Goal: Find specific page/section: Find specific page/section

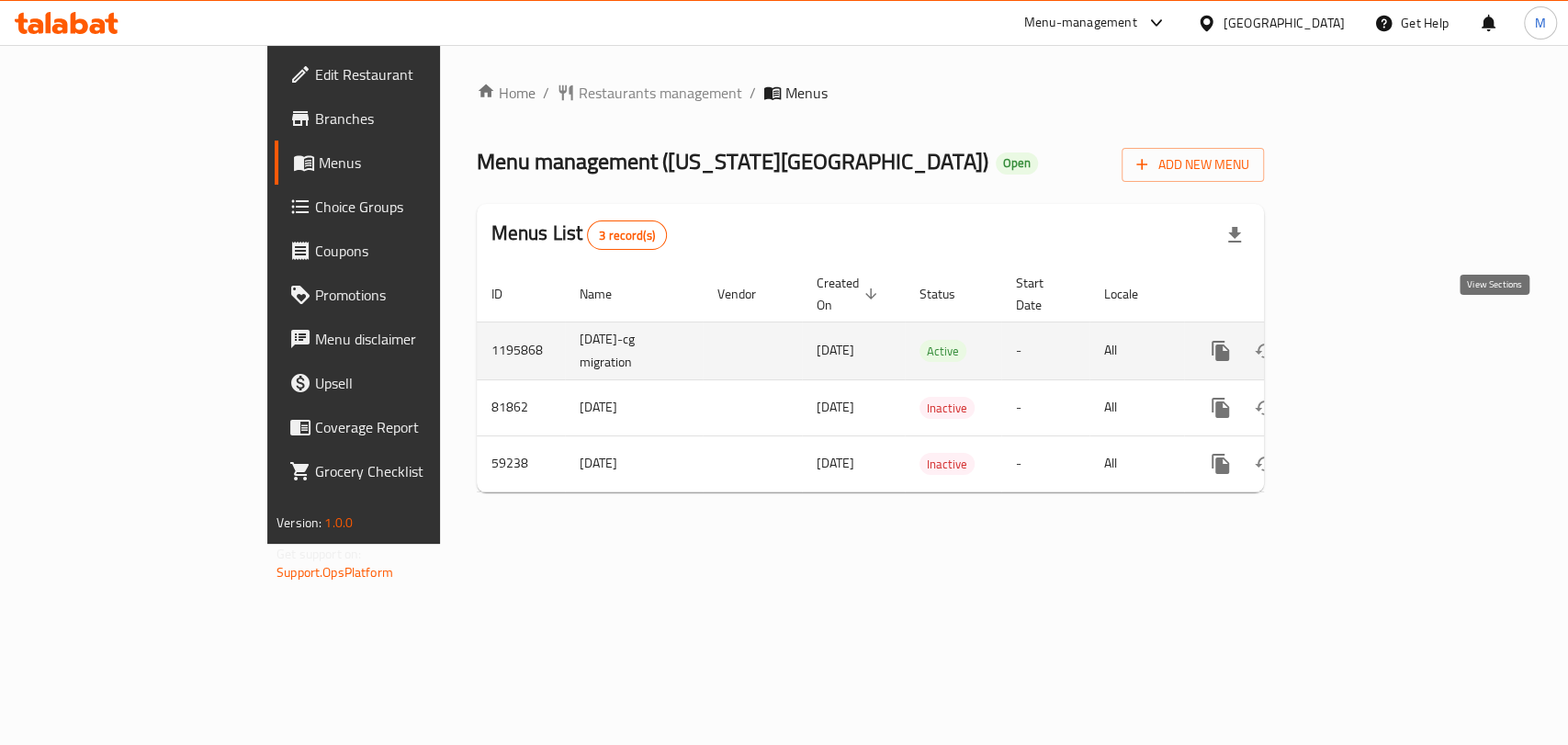
click at [1364, 340] on icon "enhanced table" at bounding box center [1353, 351] width 22 height 22
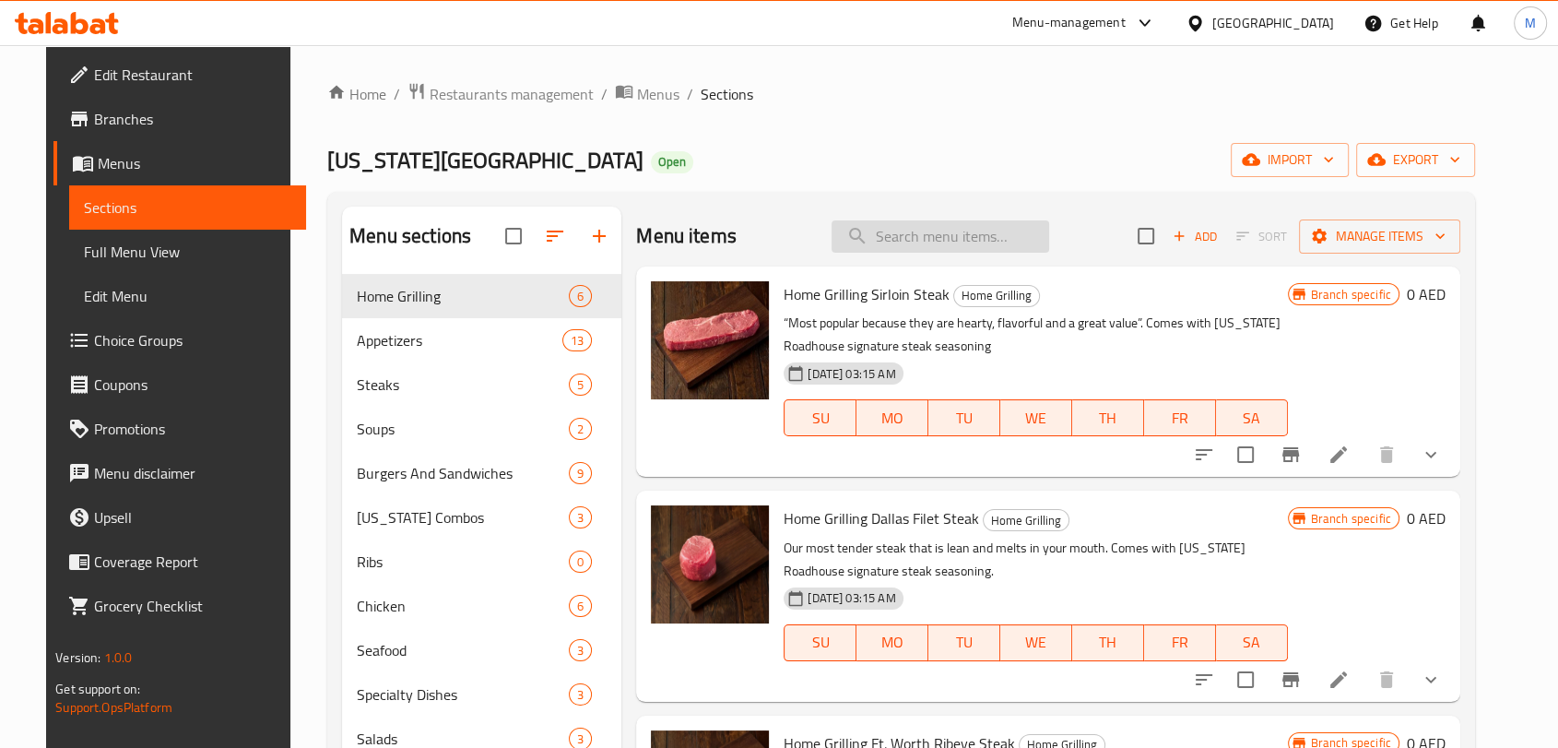
click at [927, 223] on input "search" at bounding box center [941, 236] width 218 height 32
paste input "Forth Worth Ribeye under Steaks"
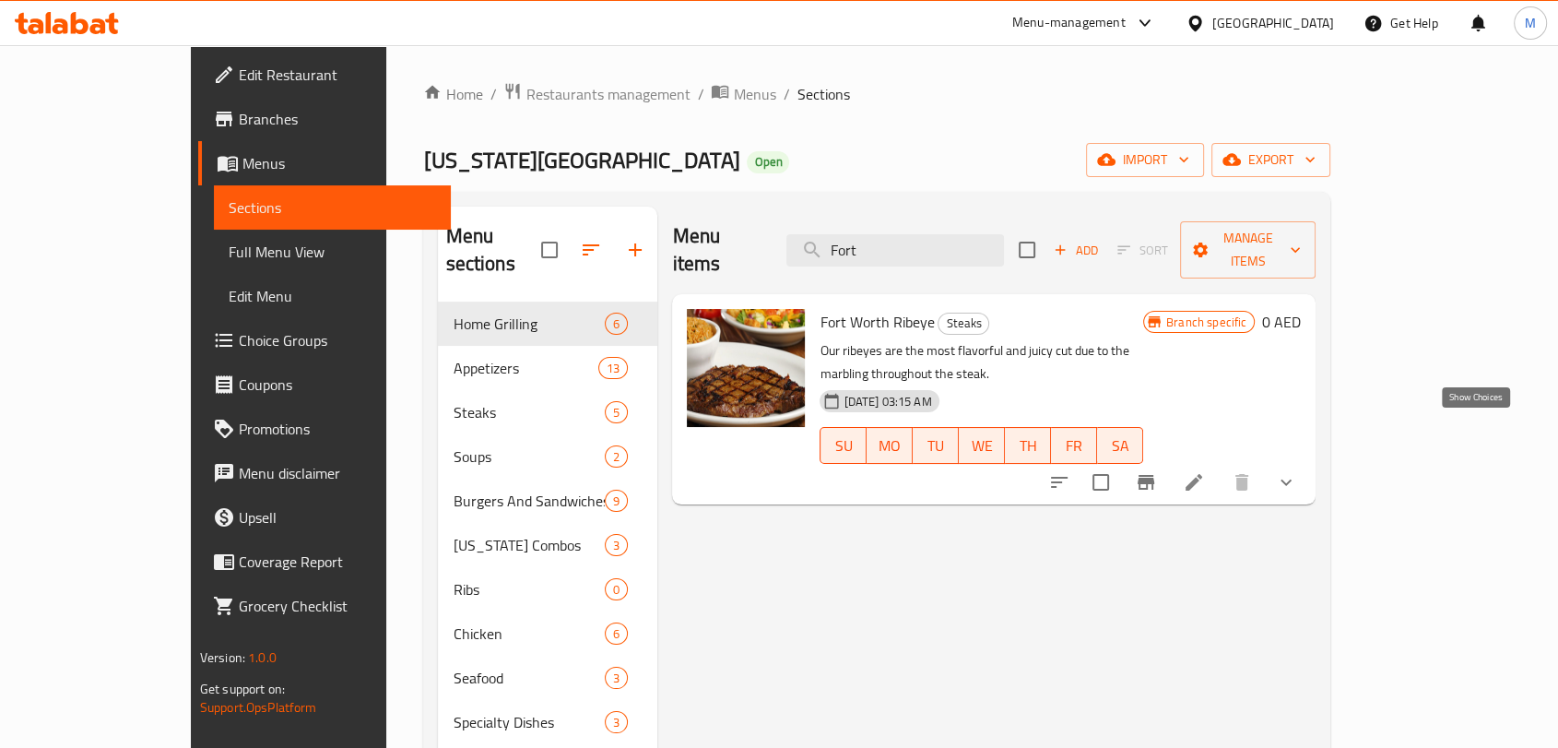
type input "Fort"
click at [1297, 471] on icon "show more" at bounding box center [1286, 482] width 22 height 22
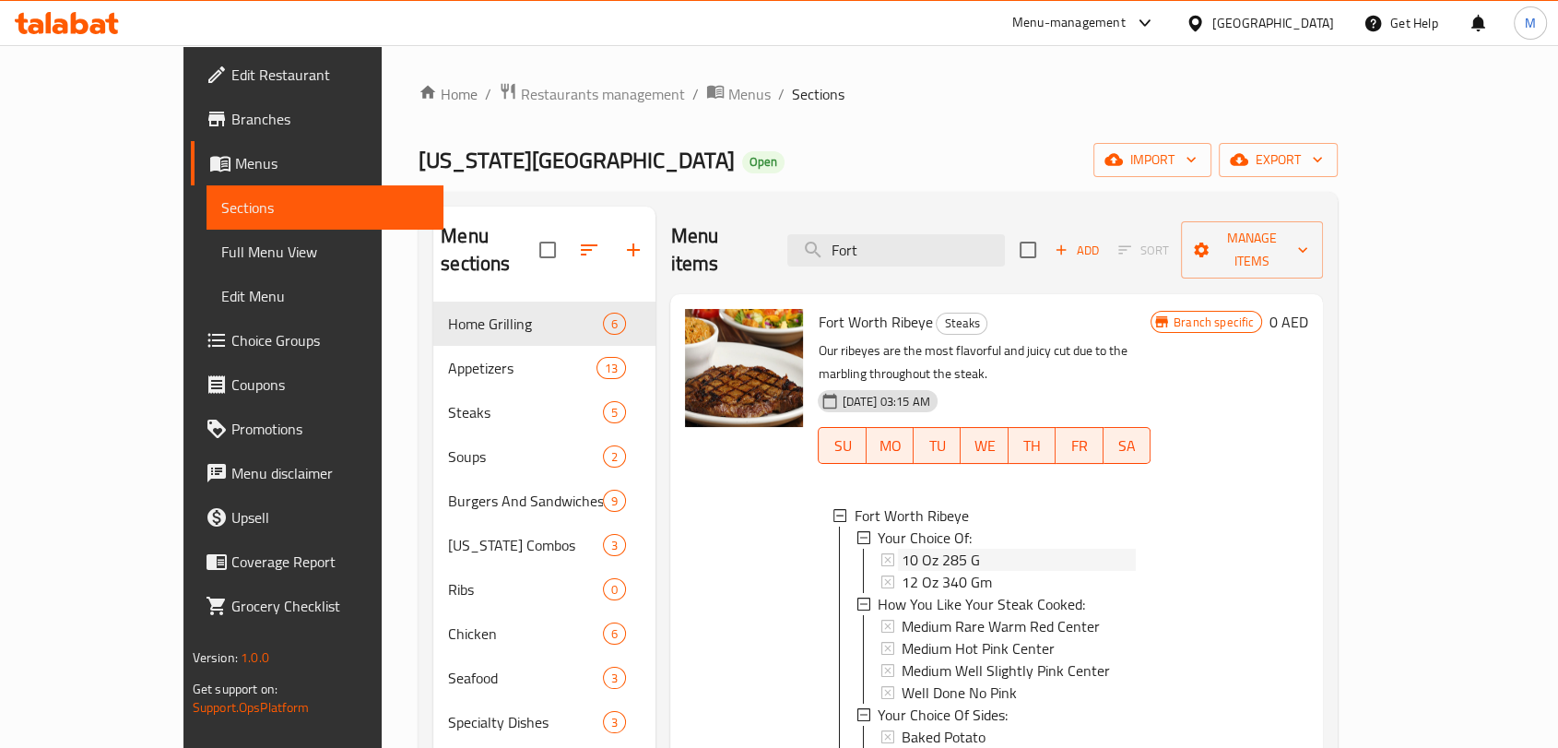
click at [942, 549] on div "10 Oz 285 G" at bounding box center [1019, 560] width 234 height 22
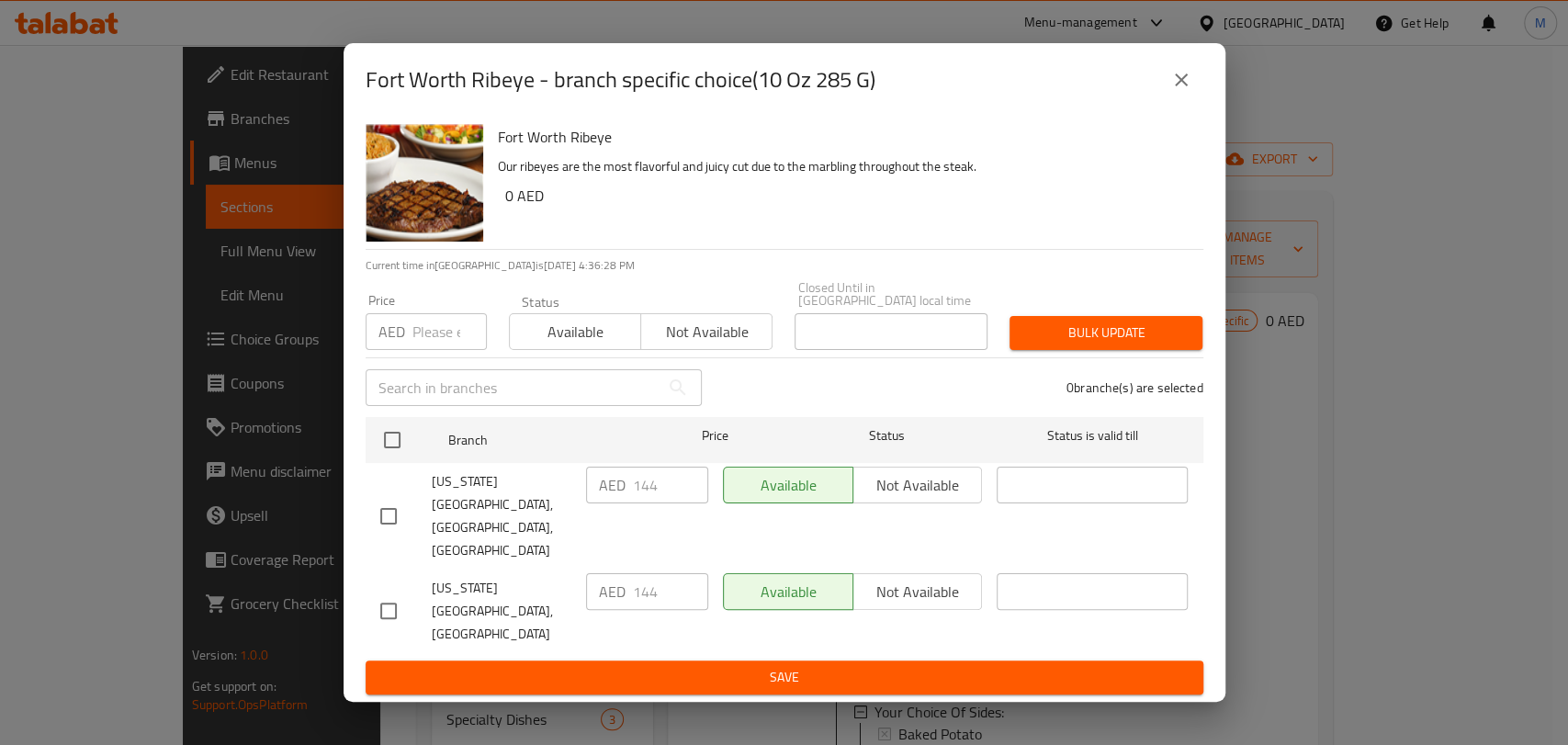
click at [1179, 87] on icon "close" at bounding box center [1180, 80] width 13 height 13
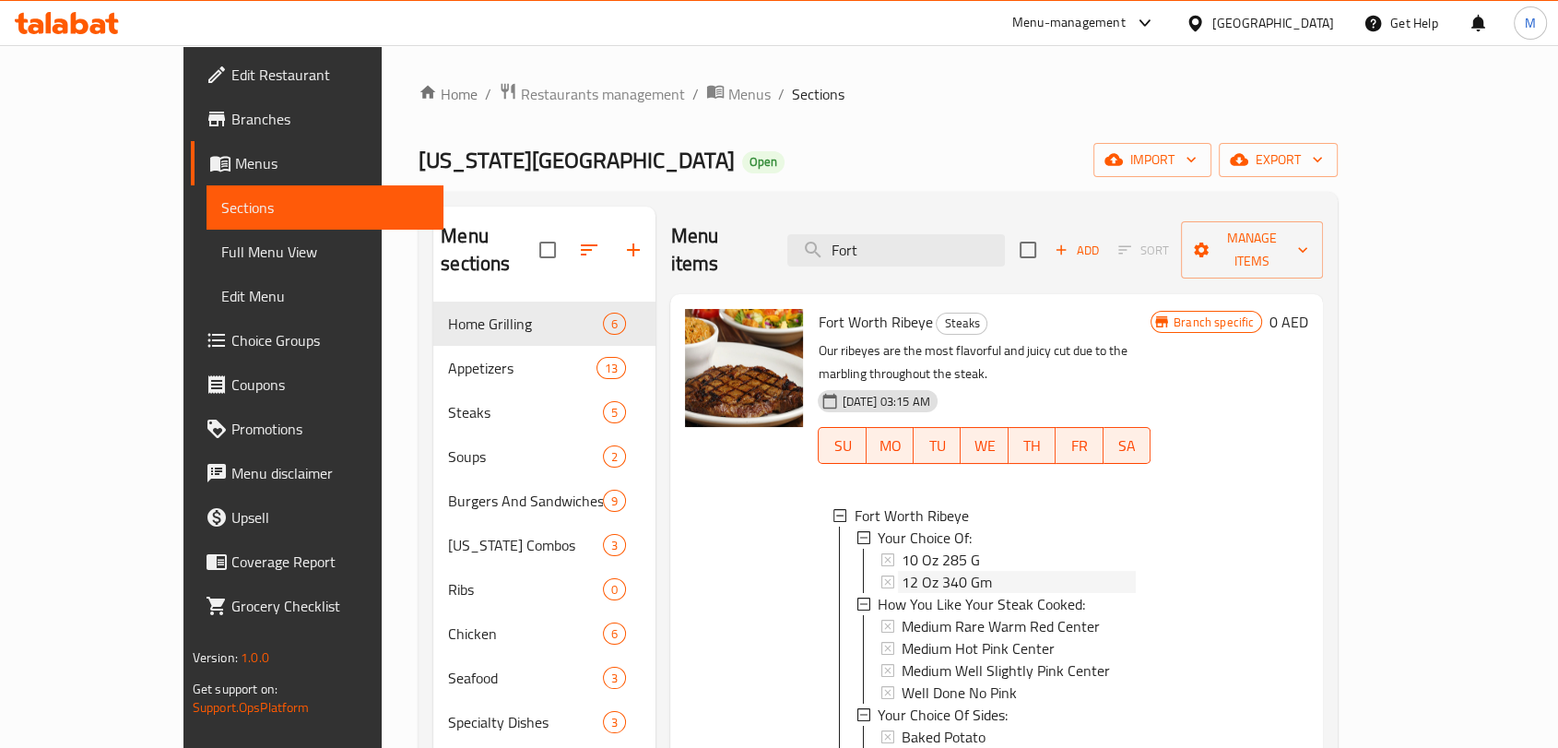
click at [902, 571] on span "12 Oz 340 Gm" at bounding box center [947, 582] width 90 height 22
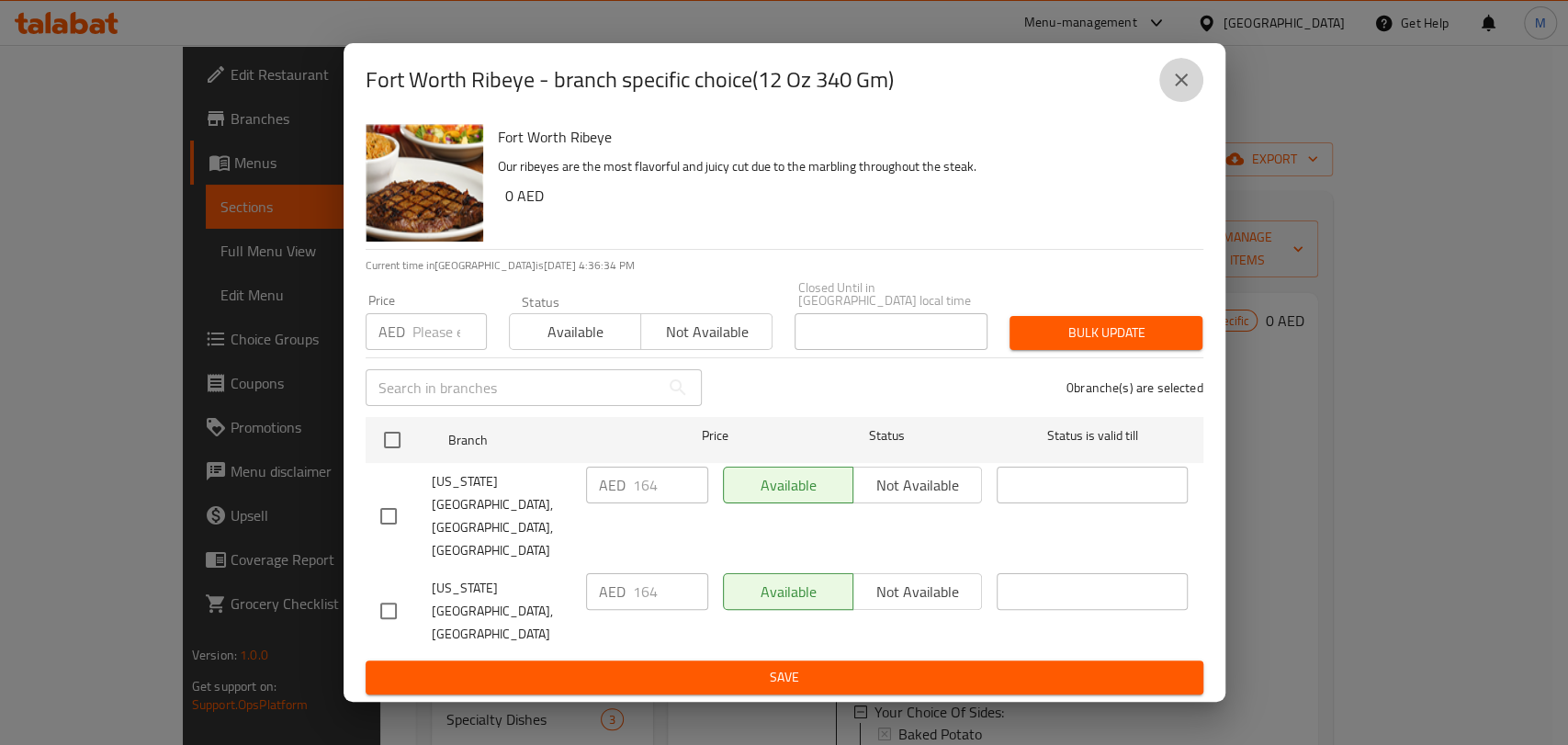
click at [1175, 91] on icon "close" at bounding box center [1181, 80] width 22 height 22
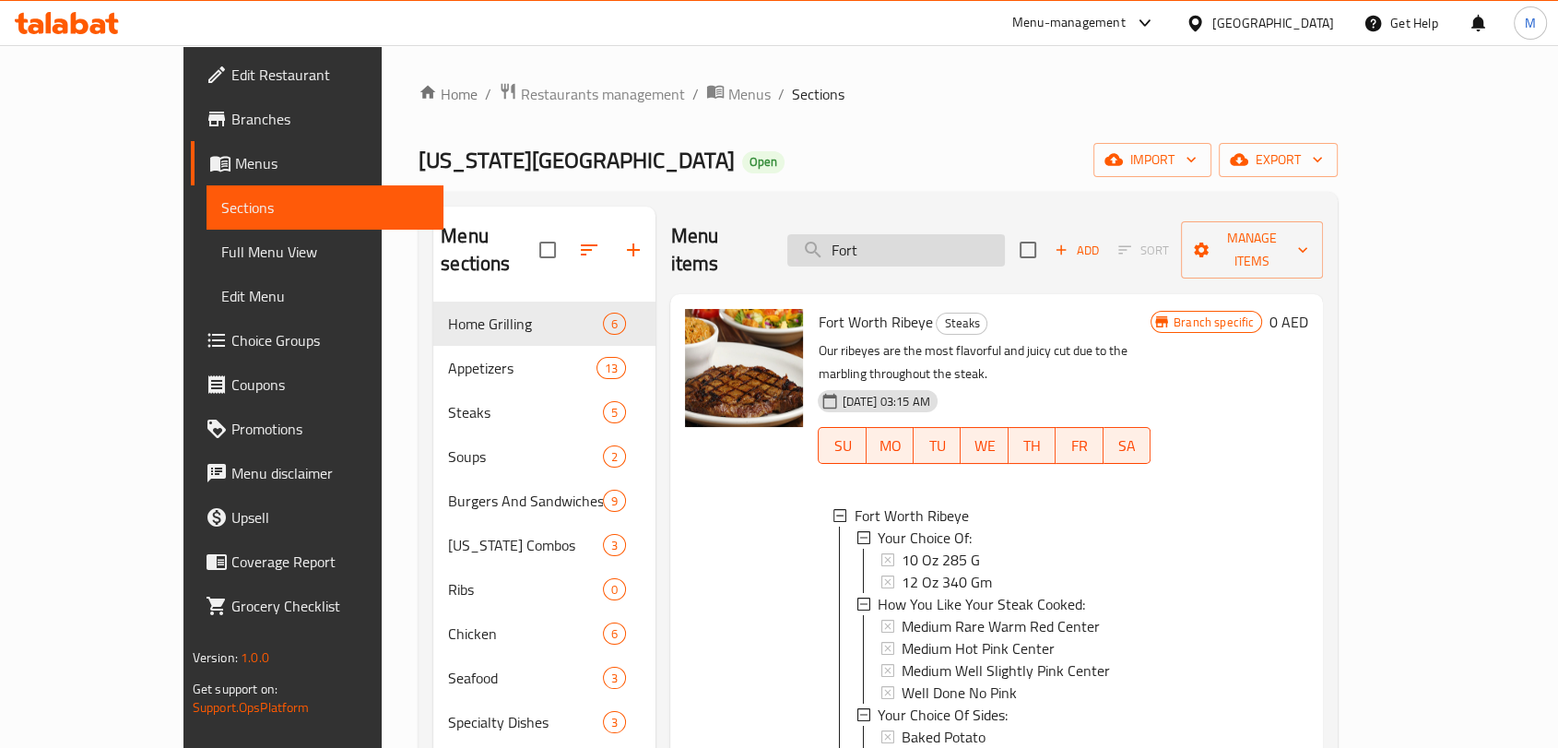
click at [938, 243] on input "Fort" at bounding box center [897, 250] width 218 height 32
drag, startPoint x: 925, startPoint y: 240, endPoint x: 862, endPoint y: 234, distance: 62.9
click at [863, 234] on input "Fort" at bounding box center [897, 250] width 218 height 32
paste input "Sirlion"
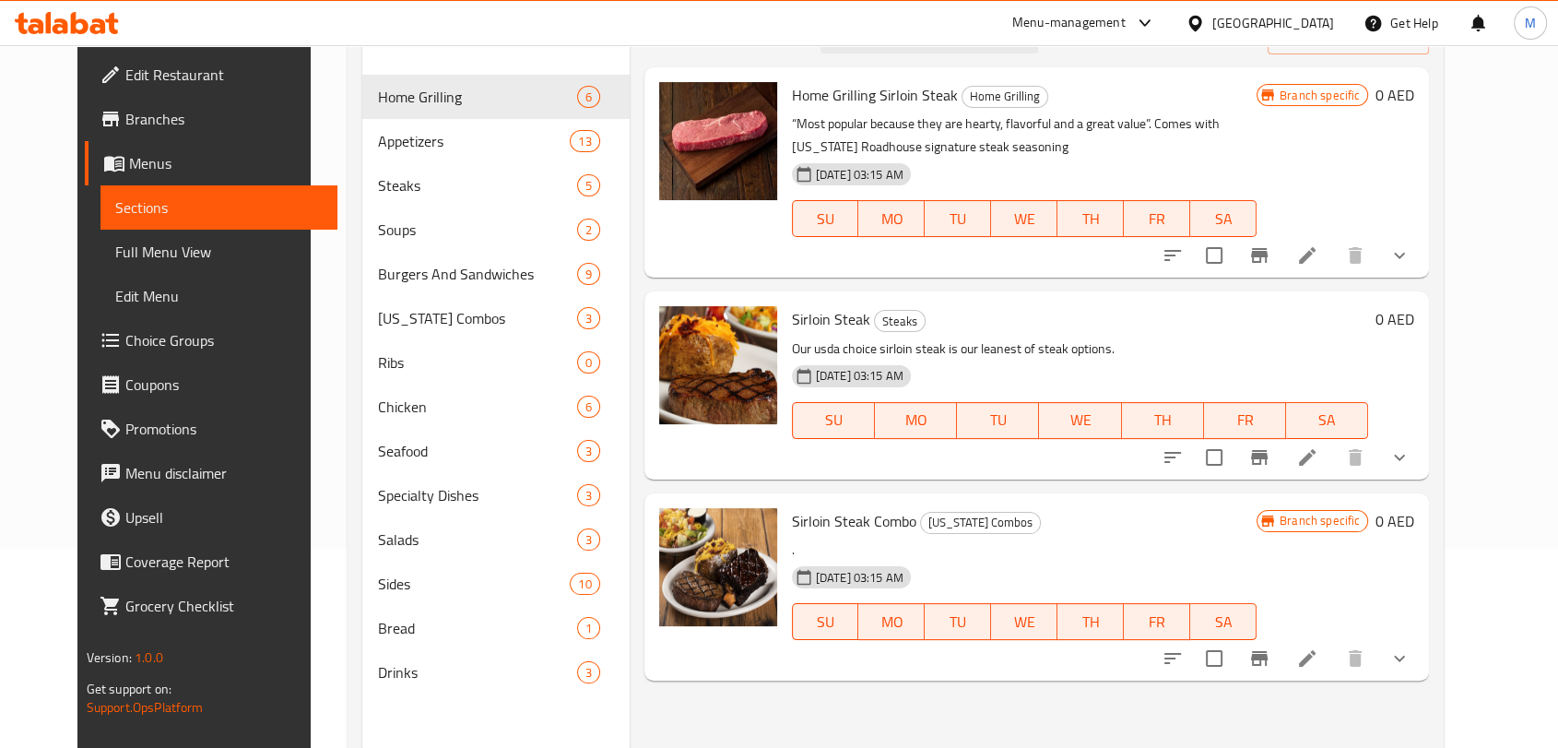
scroll to position [205, 0]
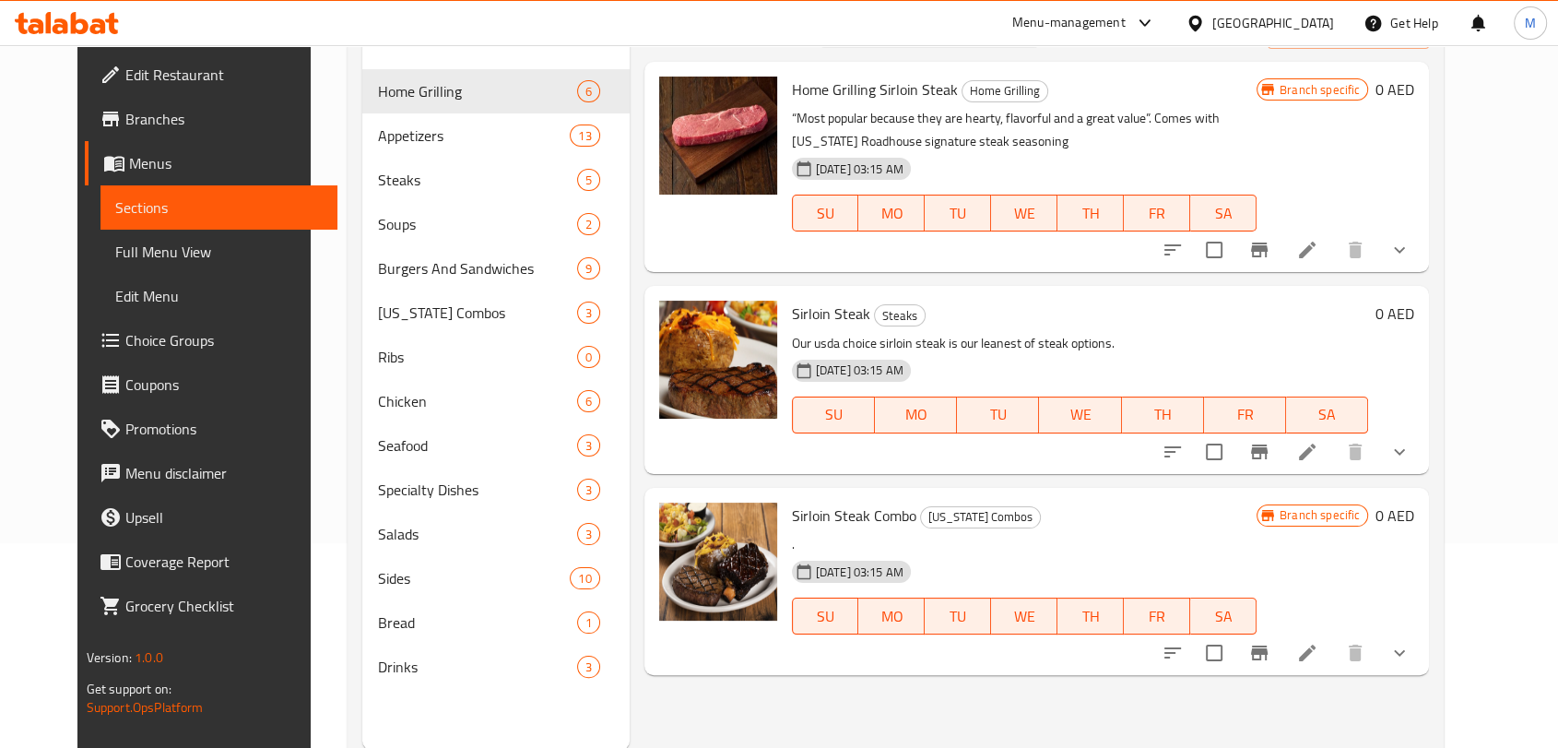
type input "Sir"
click at [1422, 444] on button "show more" at bounding box center [1400, 452] width 44 height 44
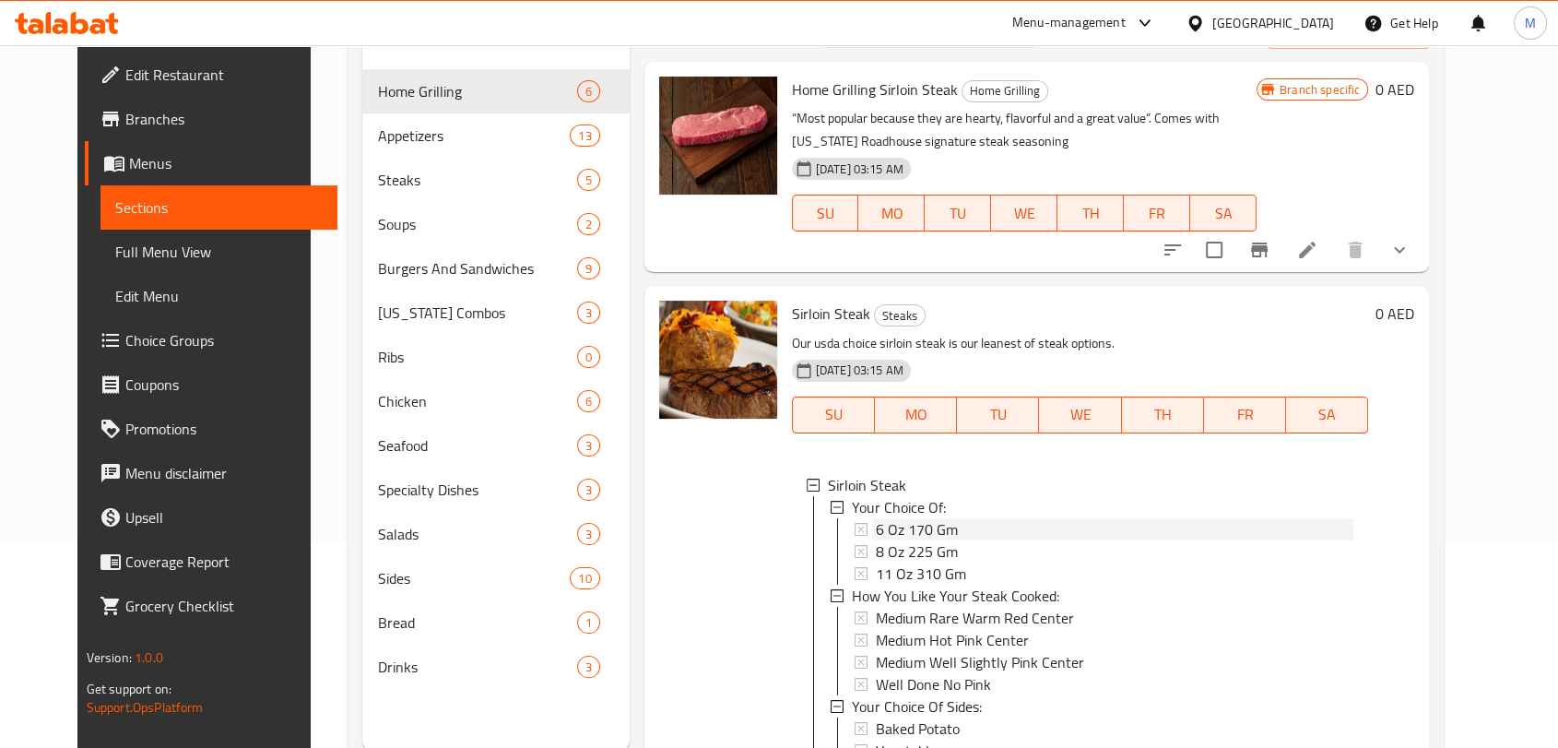
click at [1005, 532] on div "6 Oz 170 Gm" at bounding box center [1115, 529] width 479 height 22
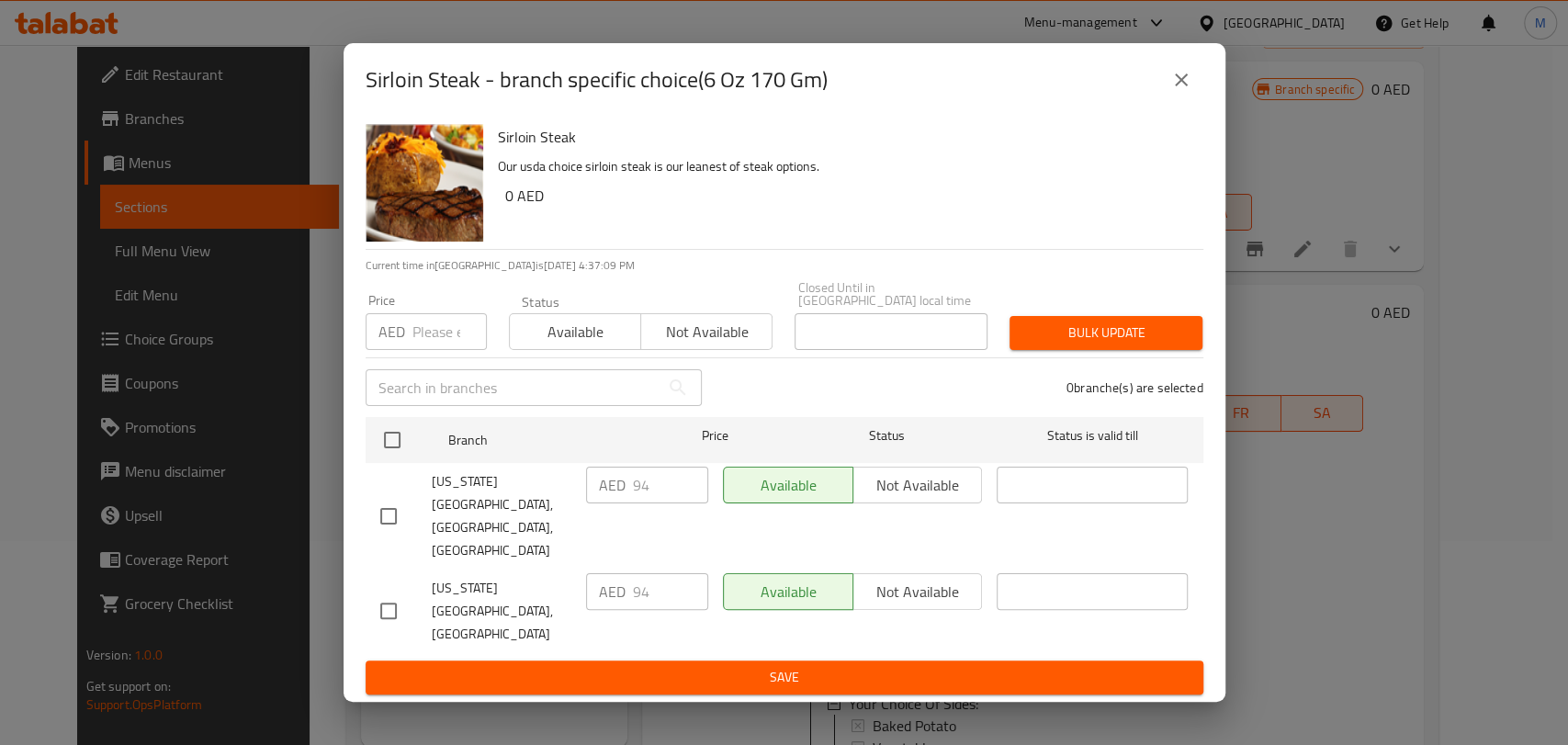
click at [1192, 102] on button "close" at bounding box center [1181, 80] width 44 height 44
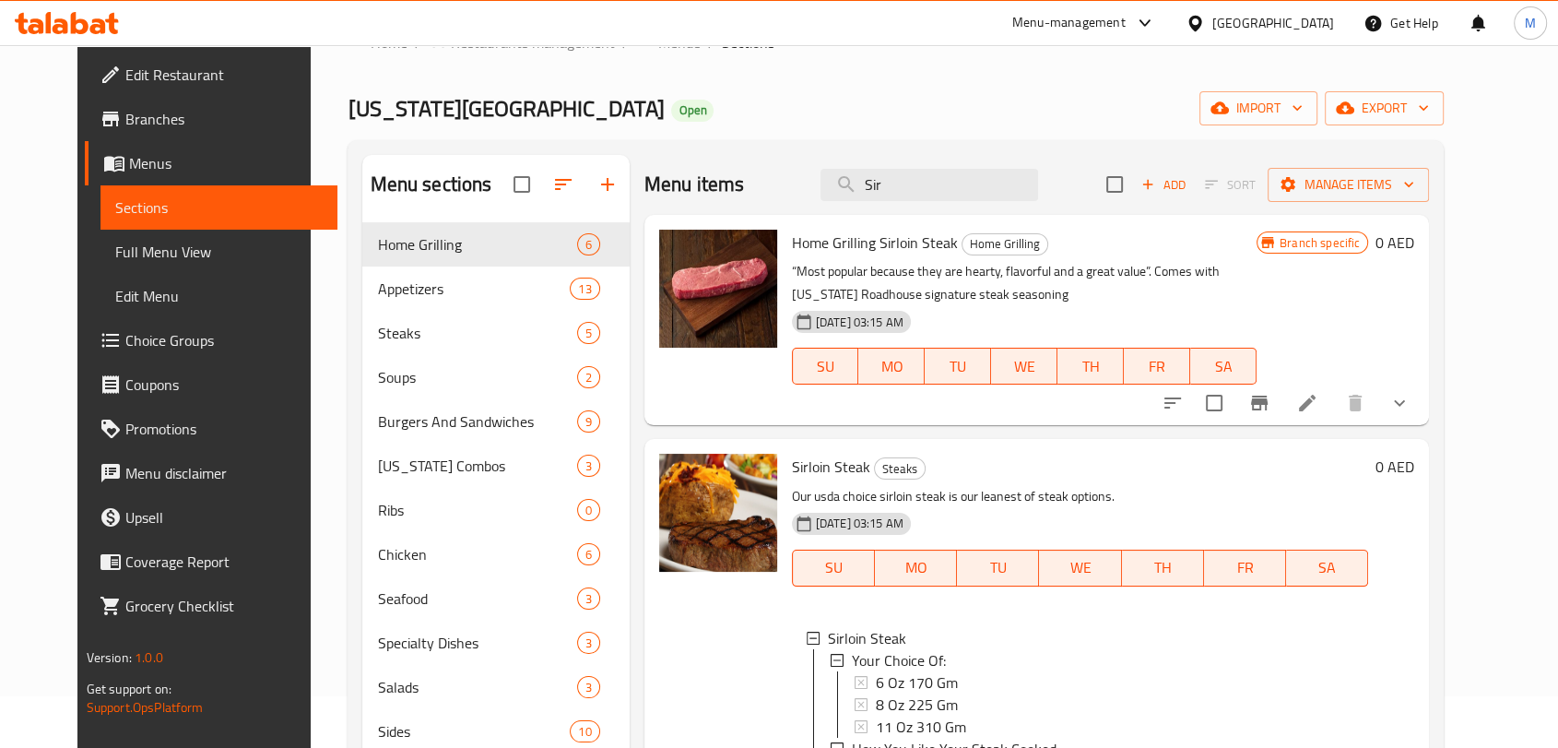
scroll to position [0, 0]
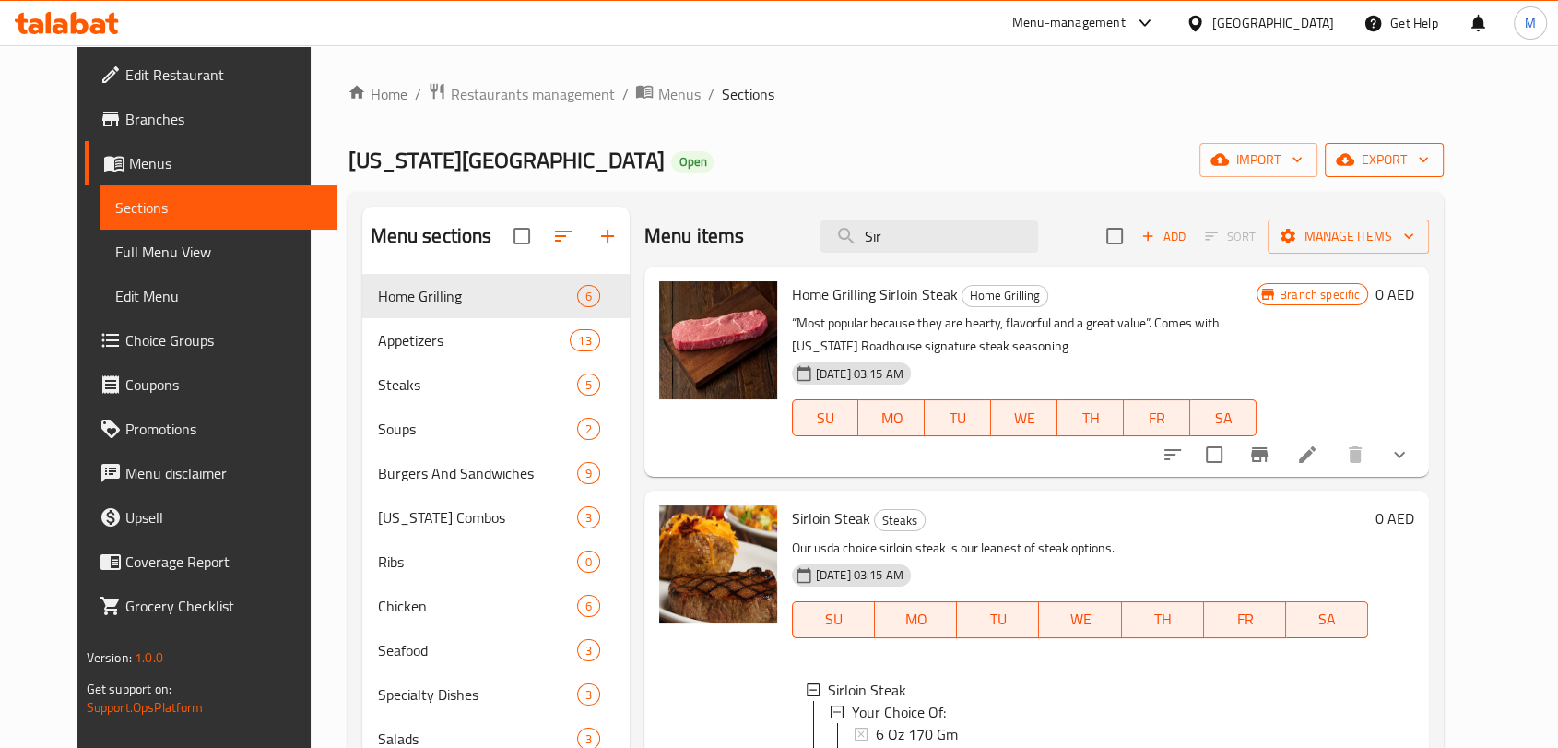
click at [1410, 172] on button "export" at bounding box center [1384, 160] width 119 height 34
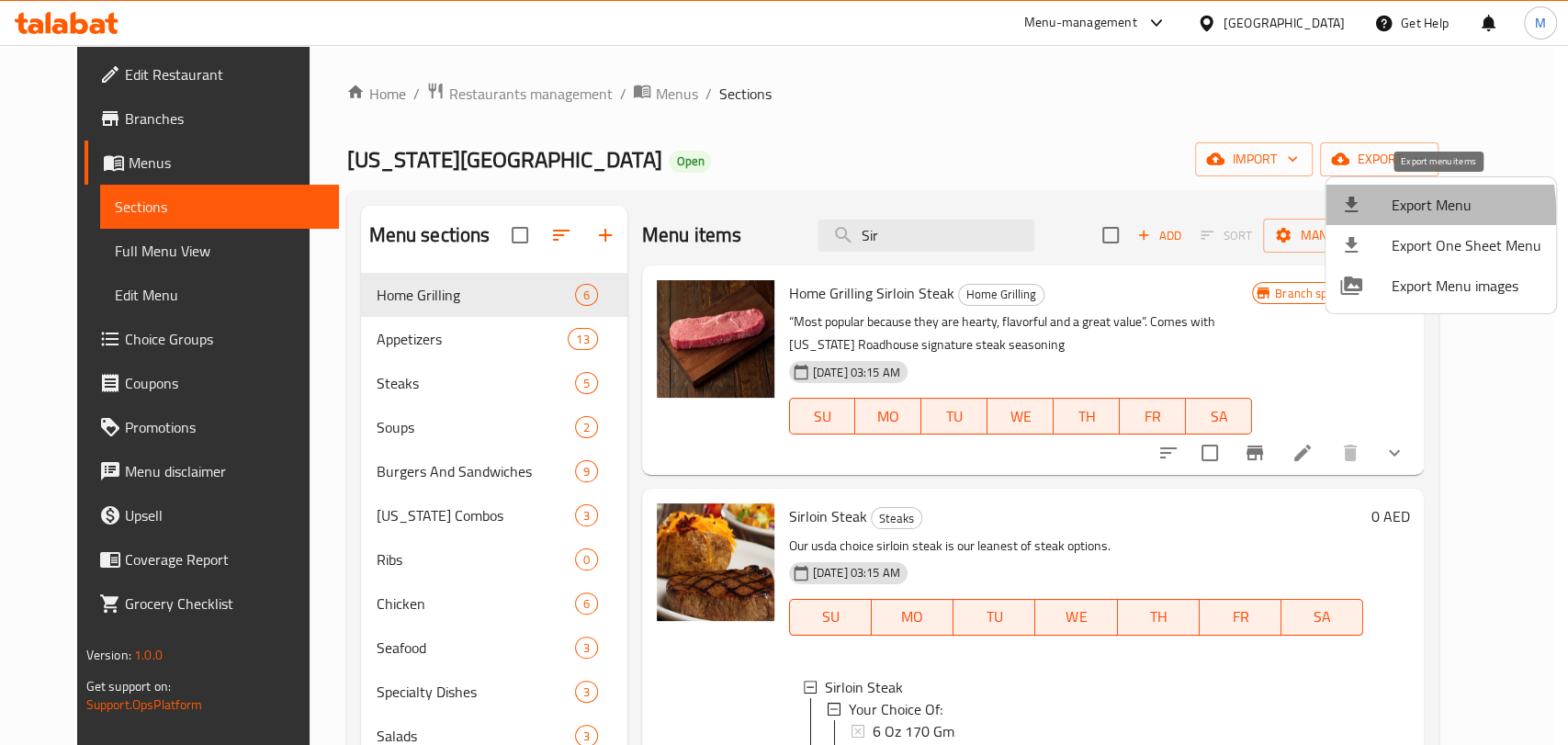
click at [1359, 214] on icon at bounding box center [1351, 205] width 22 height 22
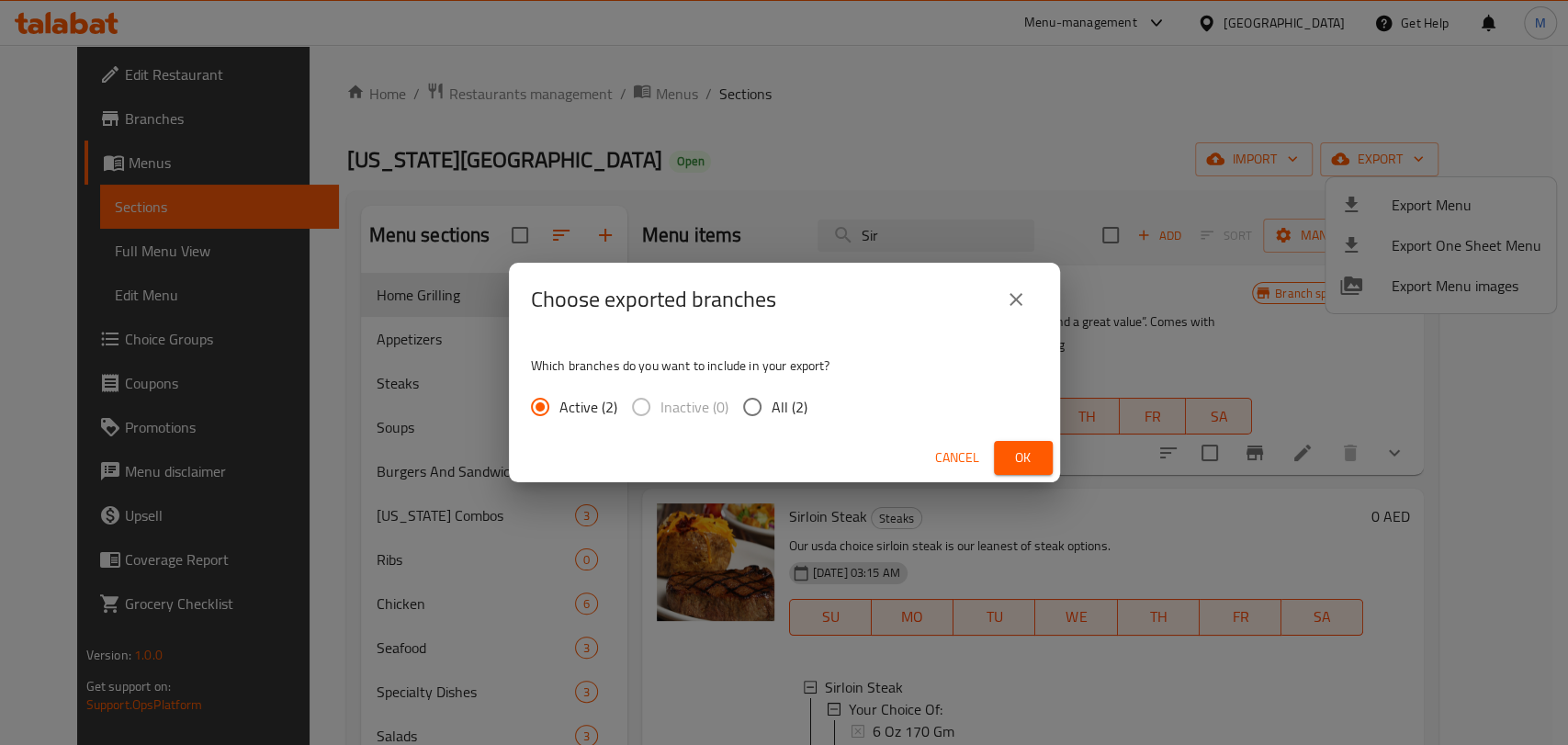
click at [781, 405] on span "All (2)" at bounding box center [790, 406] width 36 height 22
click at [772, 405] on input "All (2)" at bounding box center [752, 406] width 39 height 39
radio input "true"
click at [1009, 450] on span "Ok" at bounding box center [1024, 457] width 30 height 23
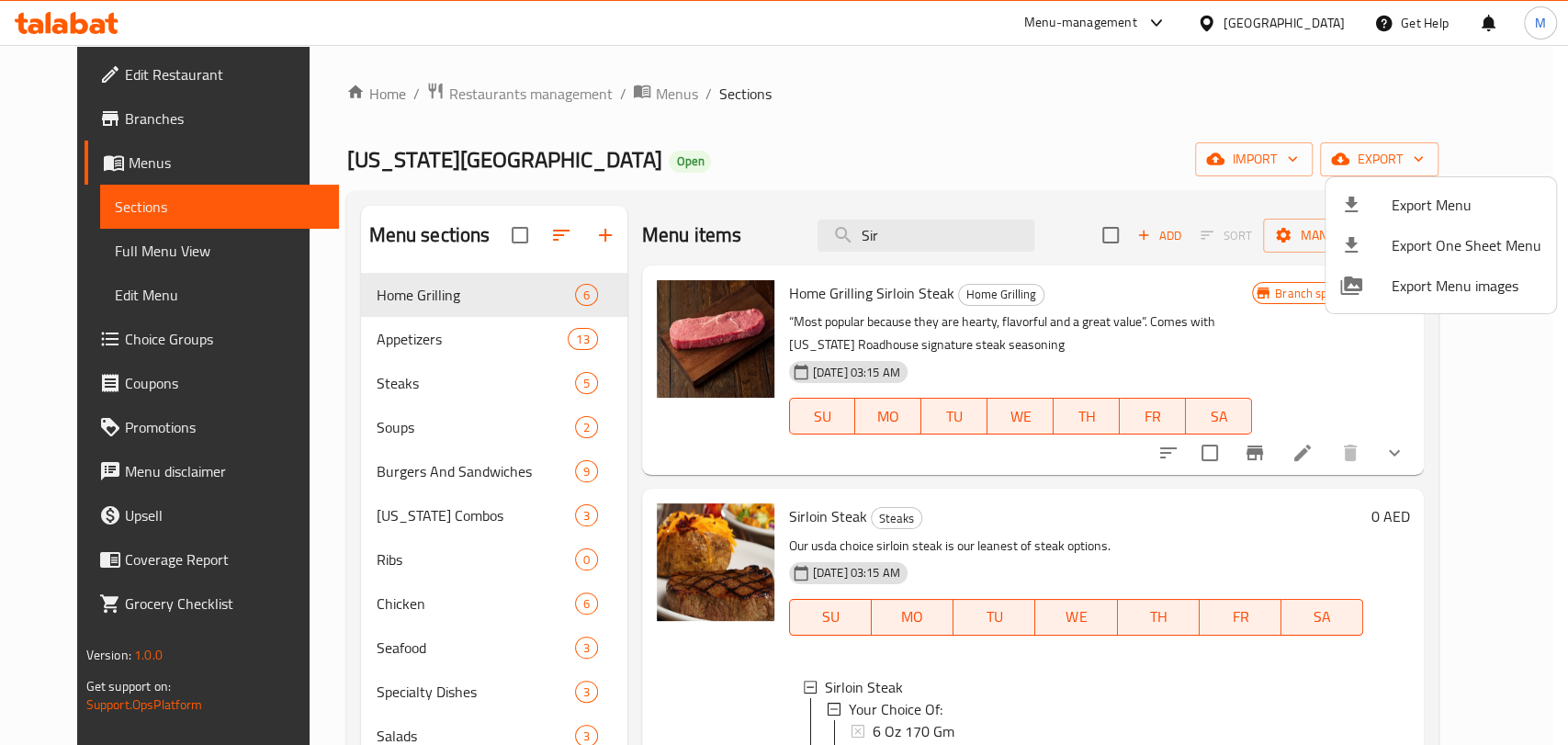
drag, startPoint x: 914, startPoint y: 236, endPoint x: 855, endPoint y: 230, distance: 59.3
click at [855, 230] on div at bounding box center [784, 372] width 1568 height 745
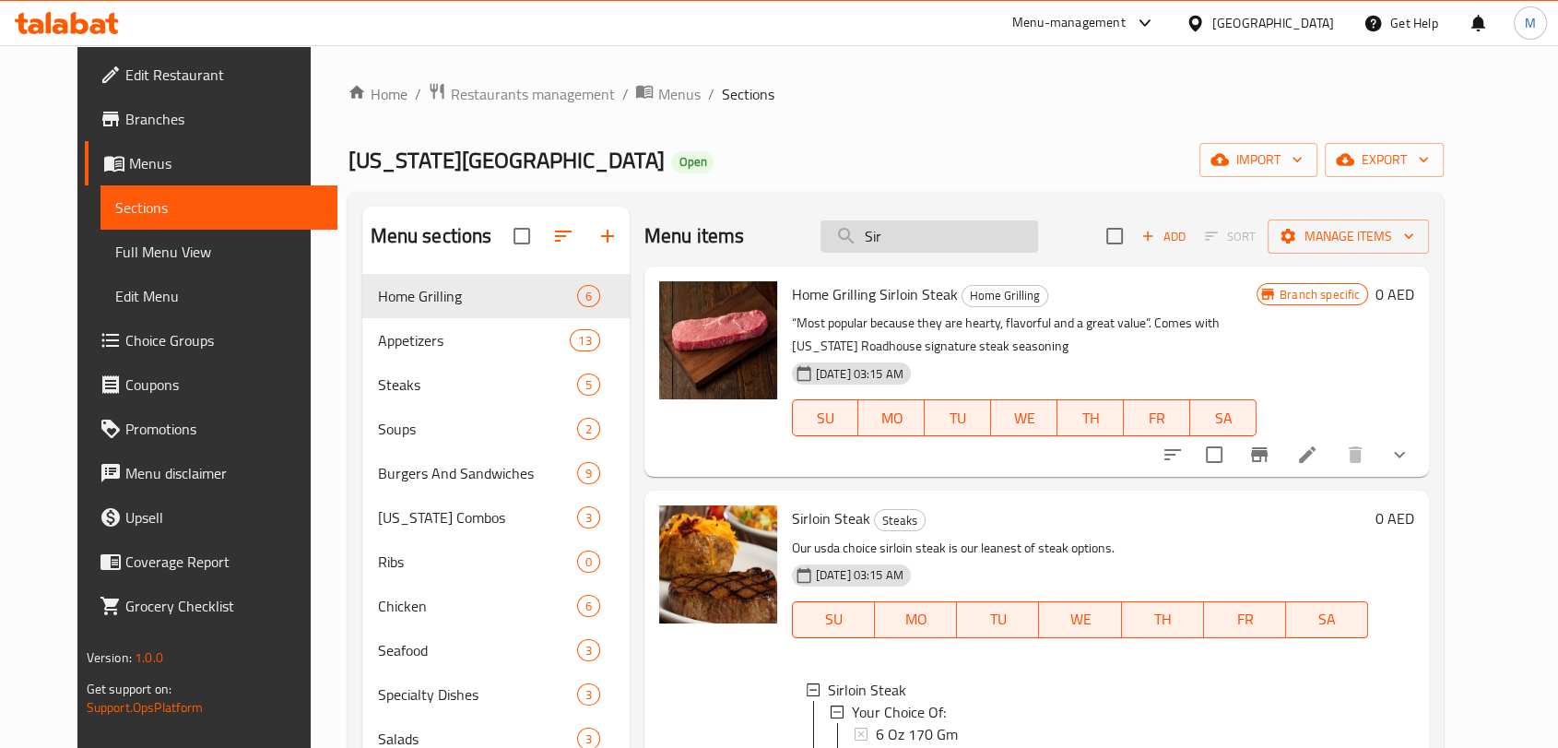
drag, startPoint x: 900, startPoint y: 240, endPoint x: 865, endPoint y: 240, distance: 35.0
click at [865, 240] on input "Sir" at bounding box center [930, 236] width 218 height 32
paste input "New York Strip"
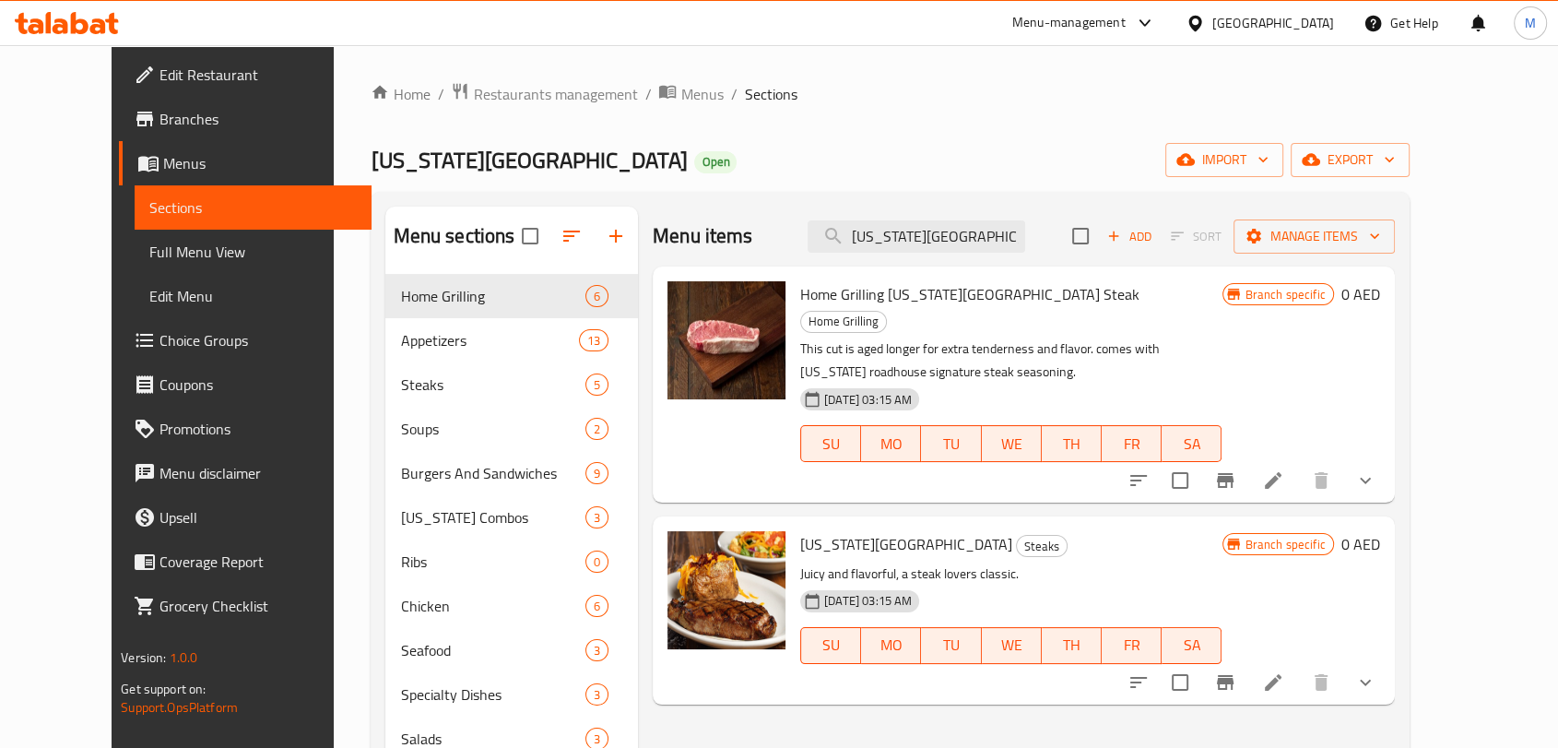
scroll to position [102, 0]
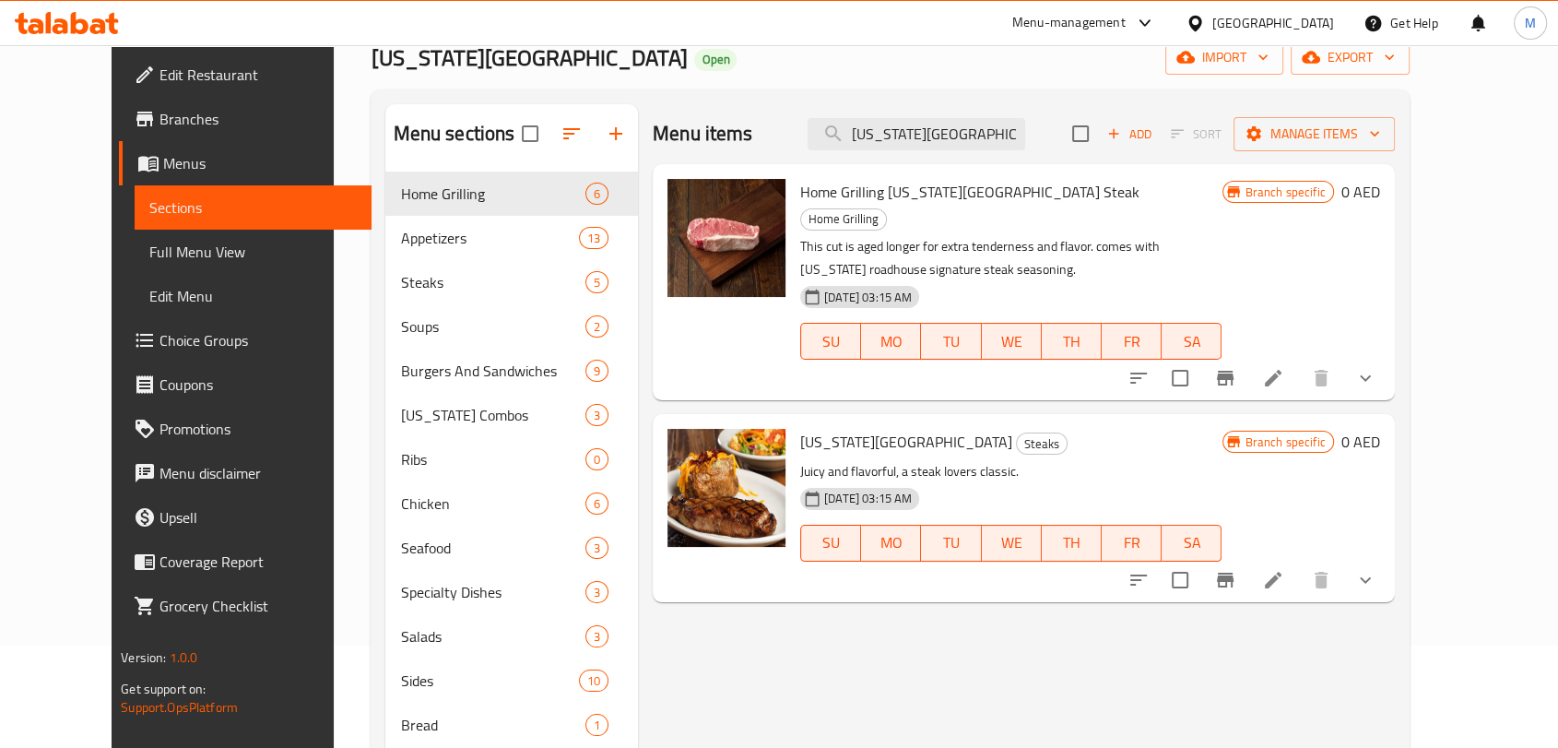
click at [1388, 558] on button "show more" at bounding box center [1366, 580] width 44 height 44
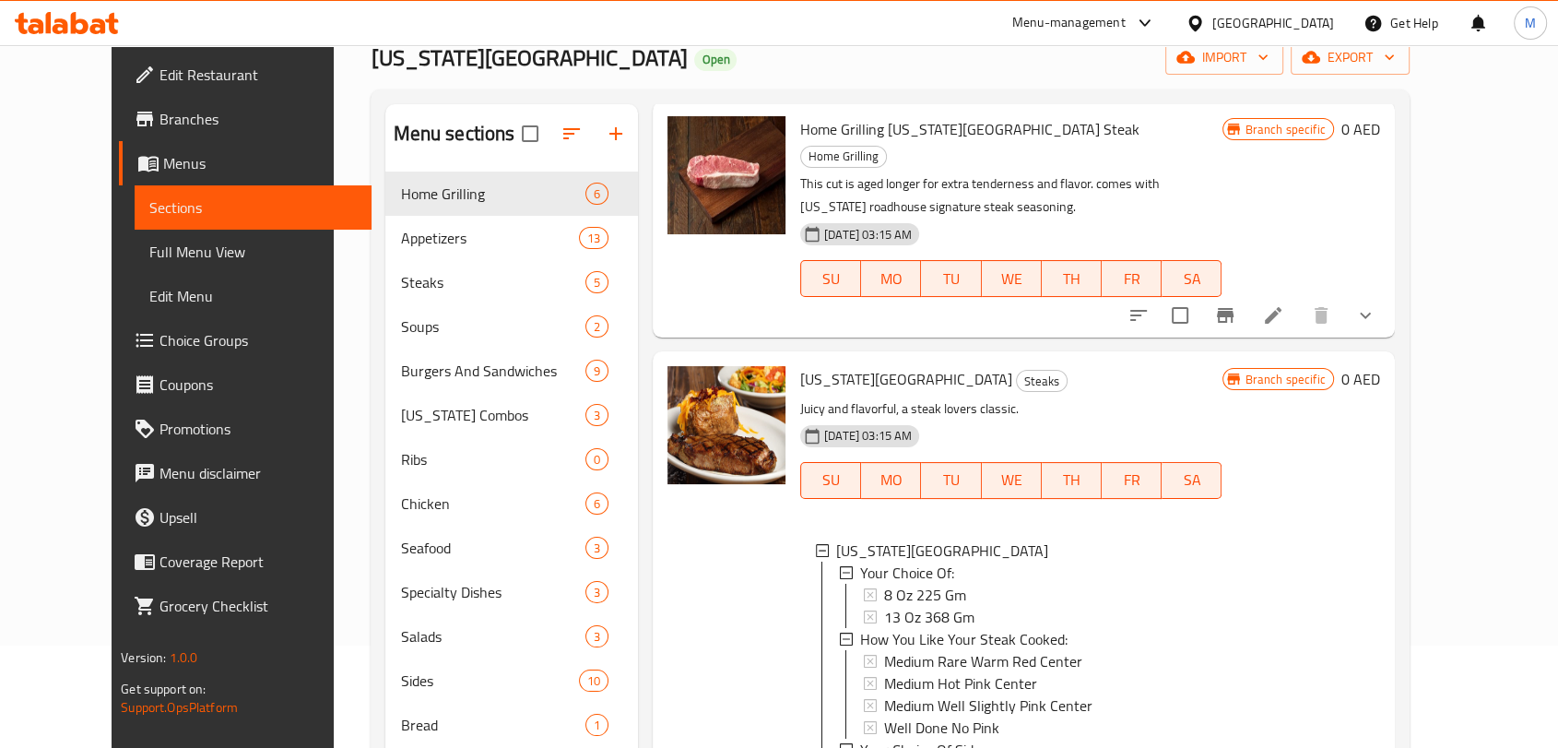
scroll to position [0, 0]
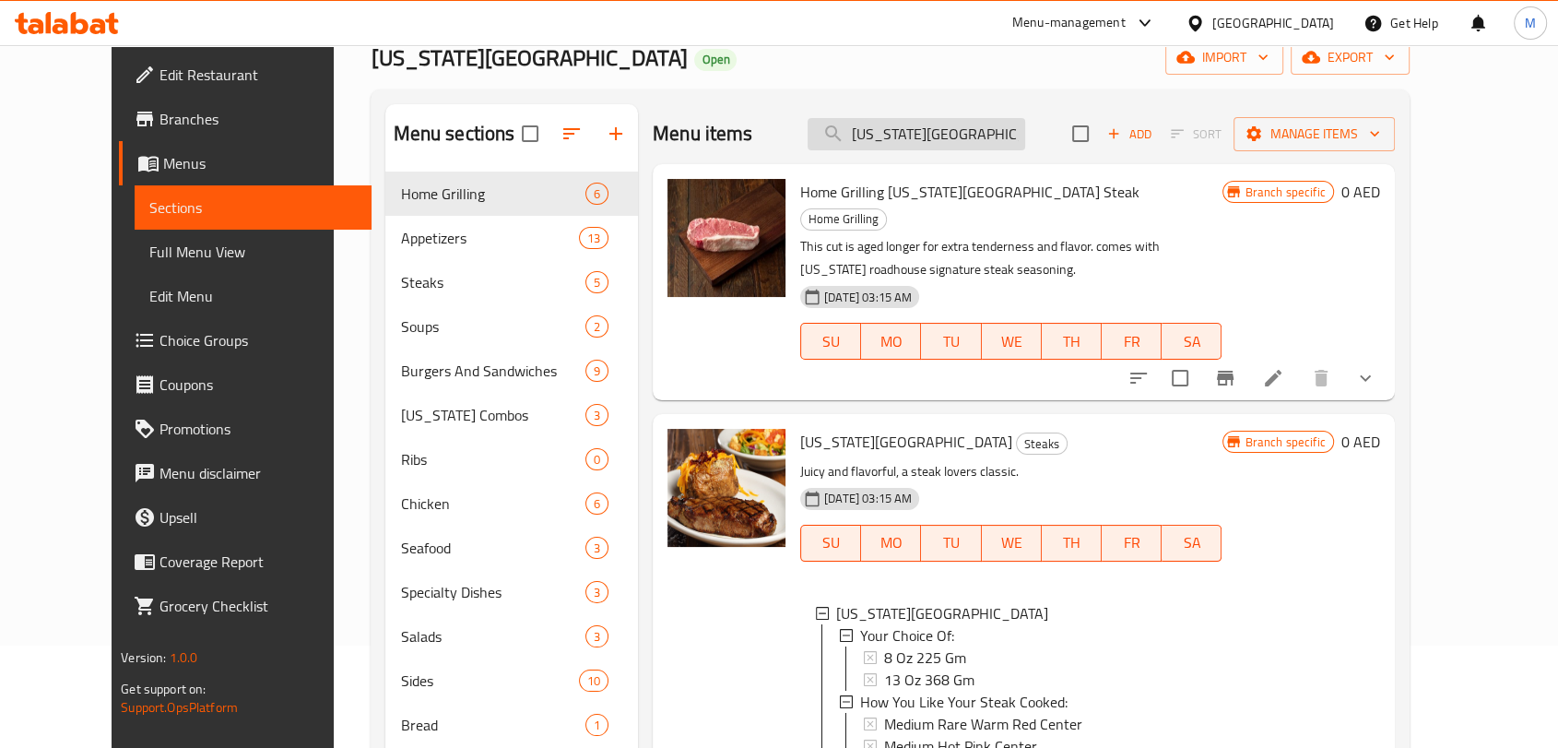
click at [991, 142] on input "New York Strip" at bounding box center [917, 134] width 218 height 32
paste input "Buffalo Chicken Sandwich"
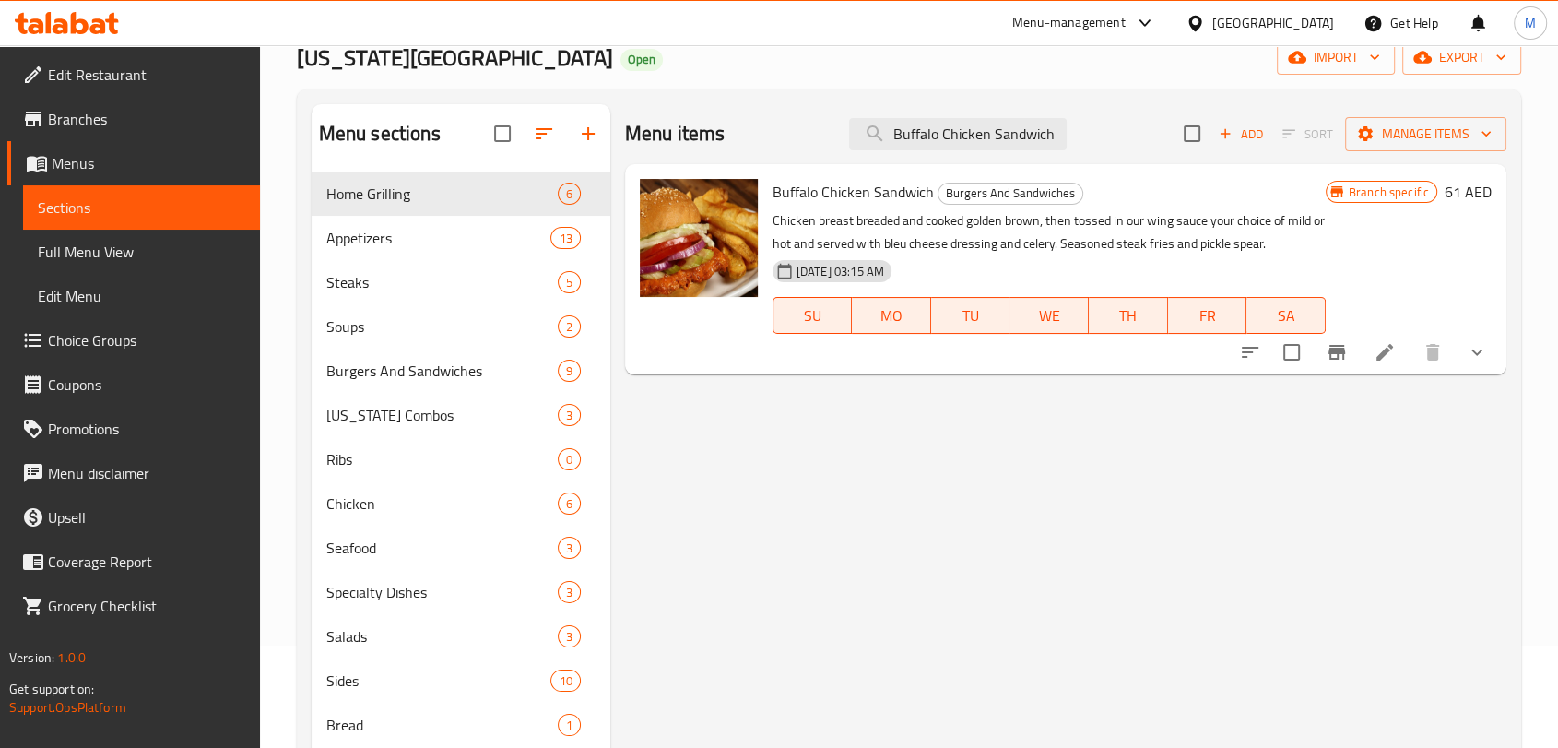
type input "Buffalo Chicken Sandwich"
click at [1471, 369] on button "show more" at bounding box center [1477, 352] width 44 height 44
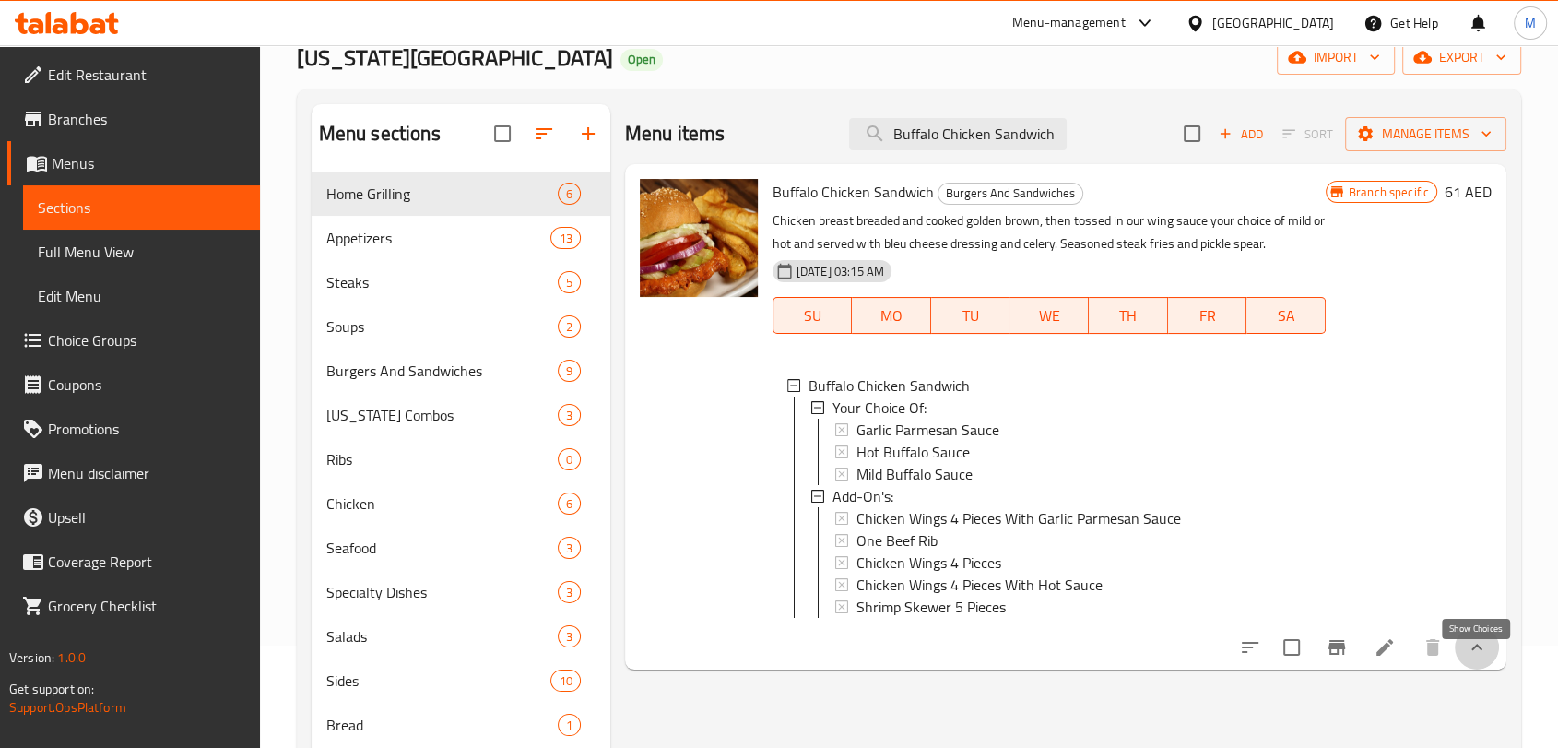
click at [1469, 658] on icon "show more" at bounding box center [1477, 647] width 22 height 22
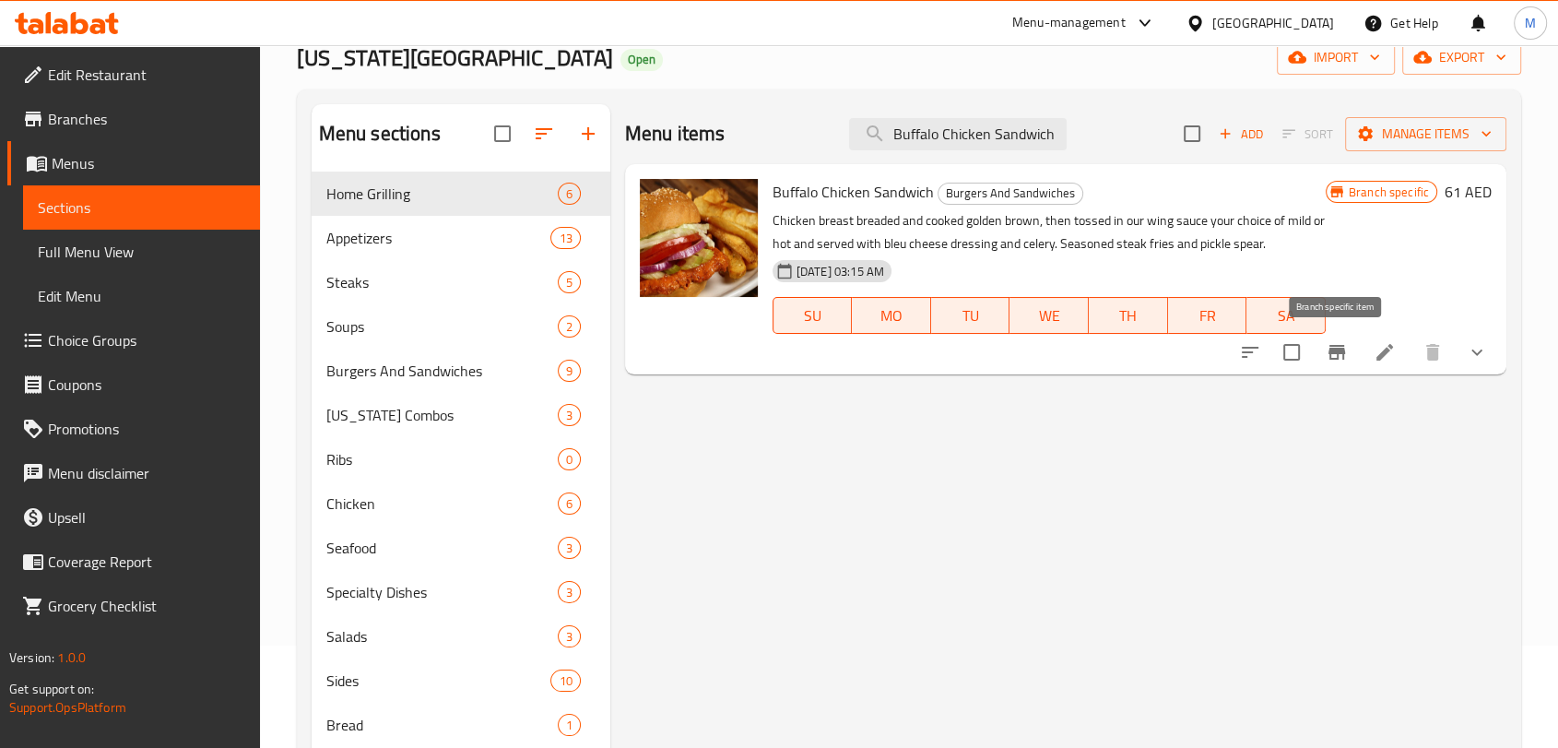
click at [1321, 351] on button "Branch-specific-item" at bounding box center [1337, 352] width 44 height 44
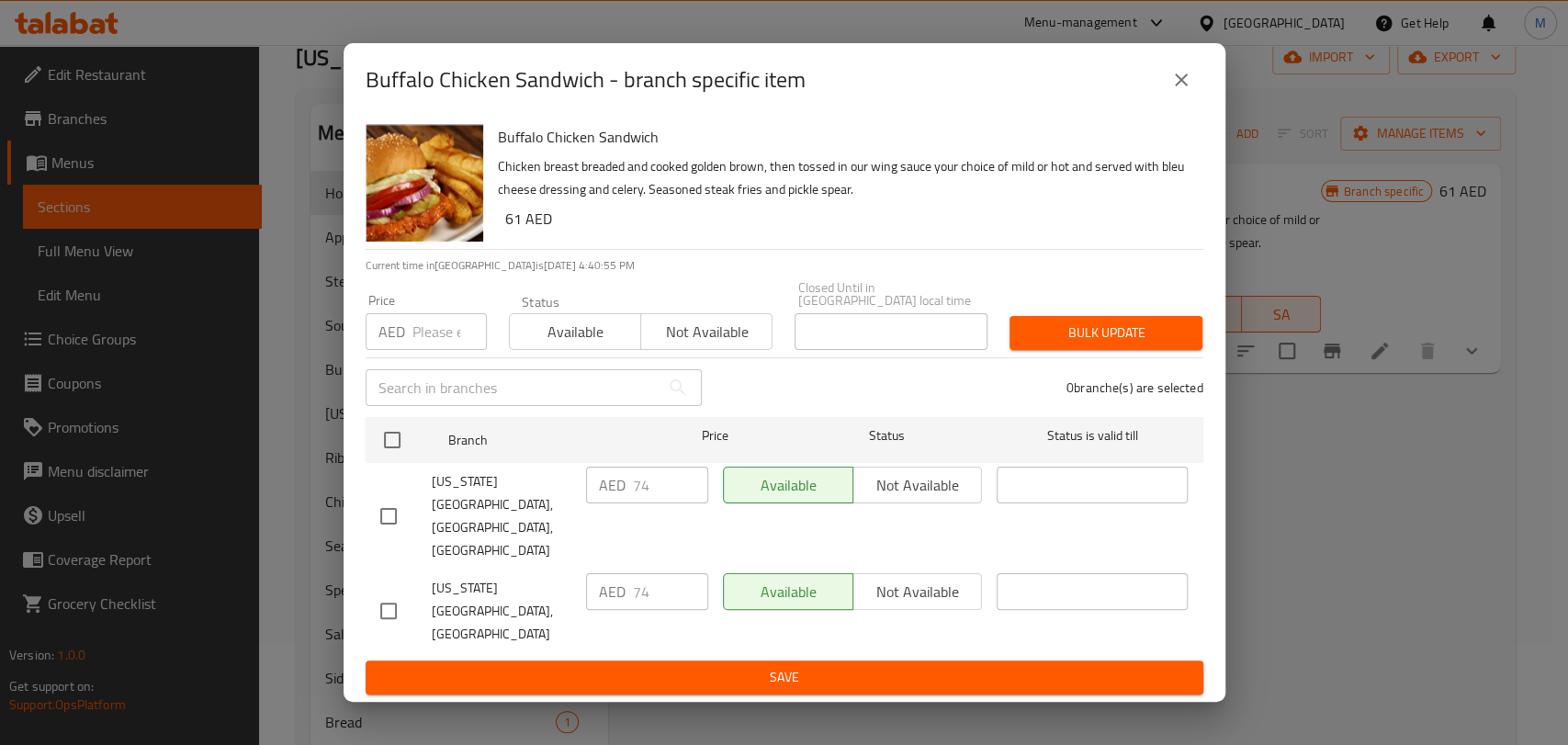
click at [1176, 117] on div "Buffalo Chicken Sandwich - branch specific item" at bounding box center [784, 80] width 882 height 74
click at [1181, 102] on button "close" at bounding box center [1181, 80] width 44 height 44
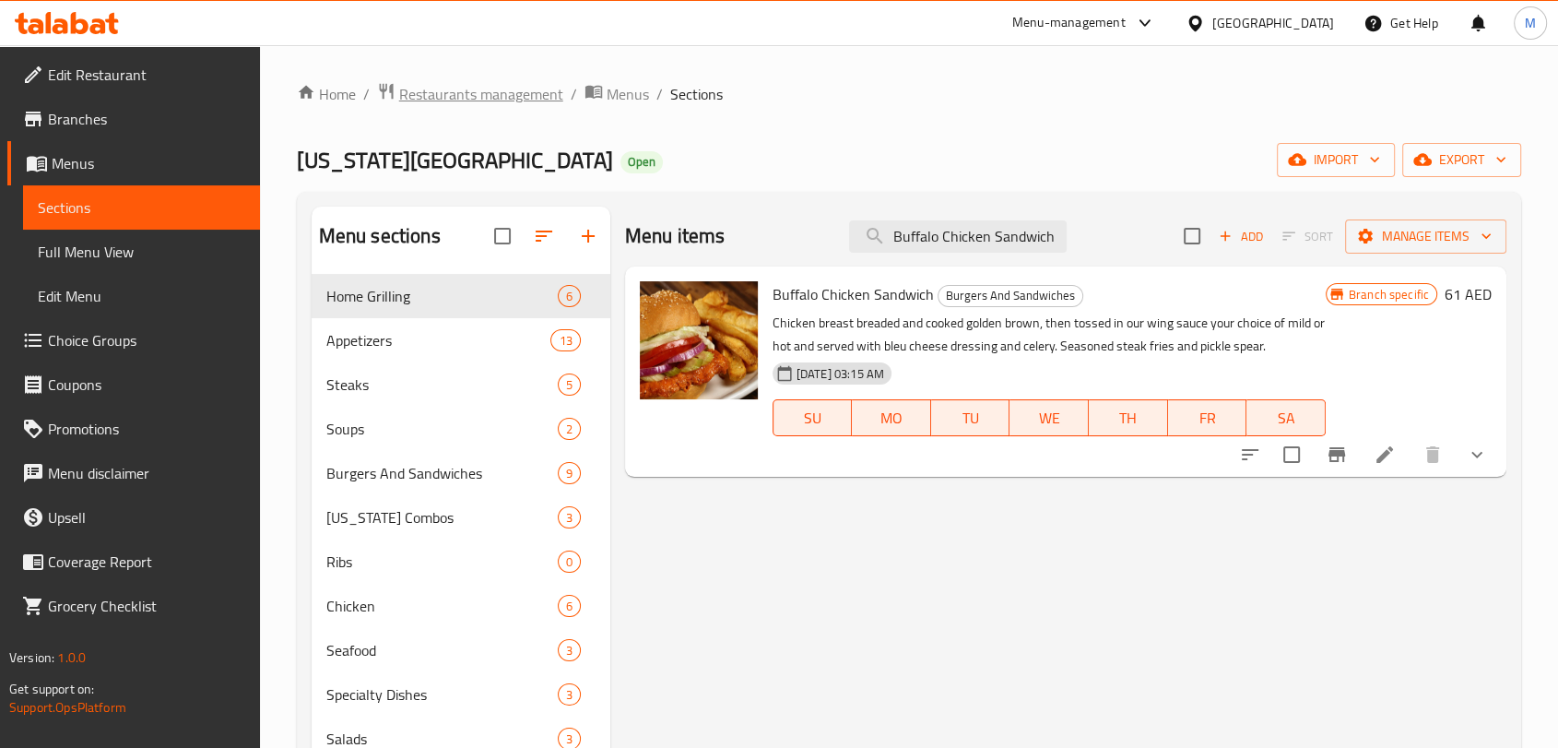
click at [477, 103] on span "Restaurants management" at bounding box center [481, 94] width 164 height 22
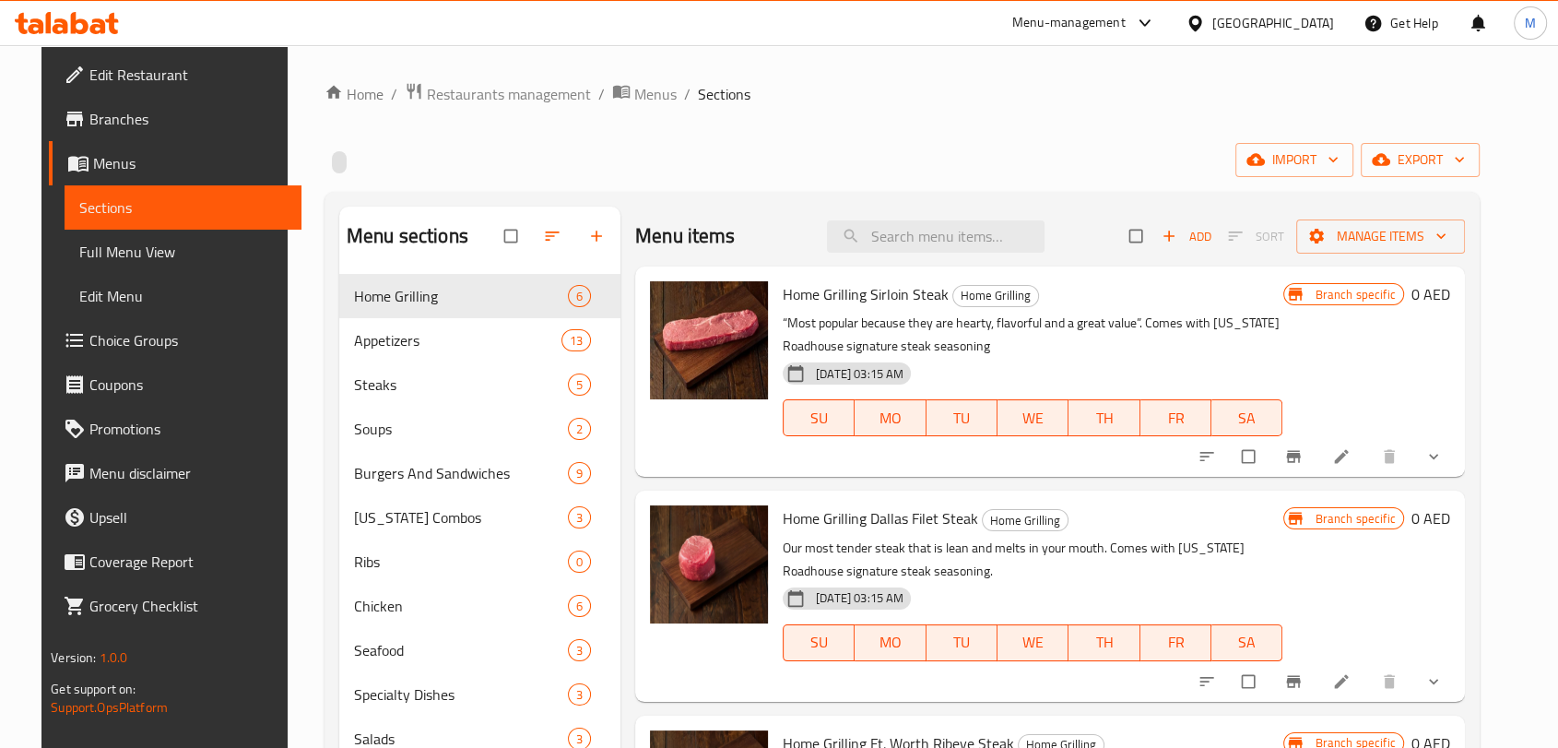
click at [1231, 24] on div "[GEOGRAPHIC_DATA]" at bounding box center [1274, 23] width 122 height 20
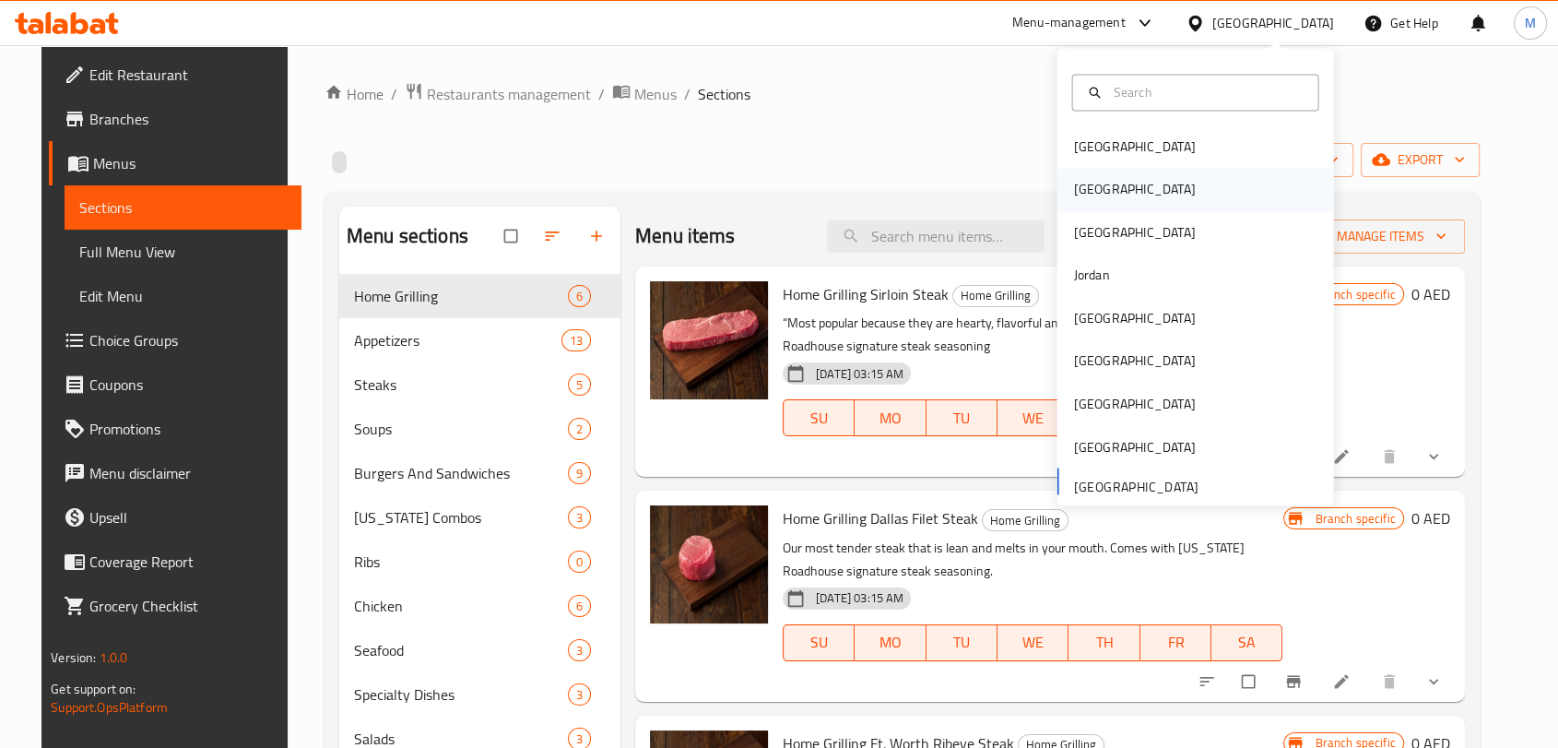
click at [1126, 191] on div "[GEOGRAPHIC_DATA]" at bounding box center [1195, 190] width 277 height 42
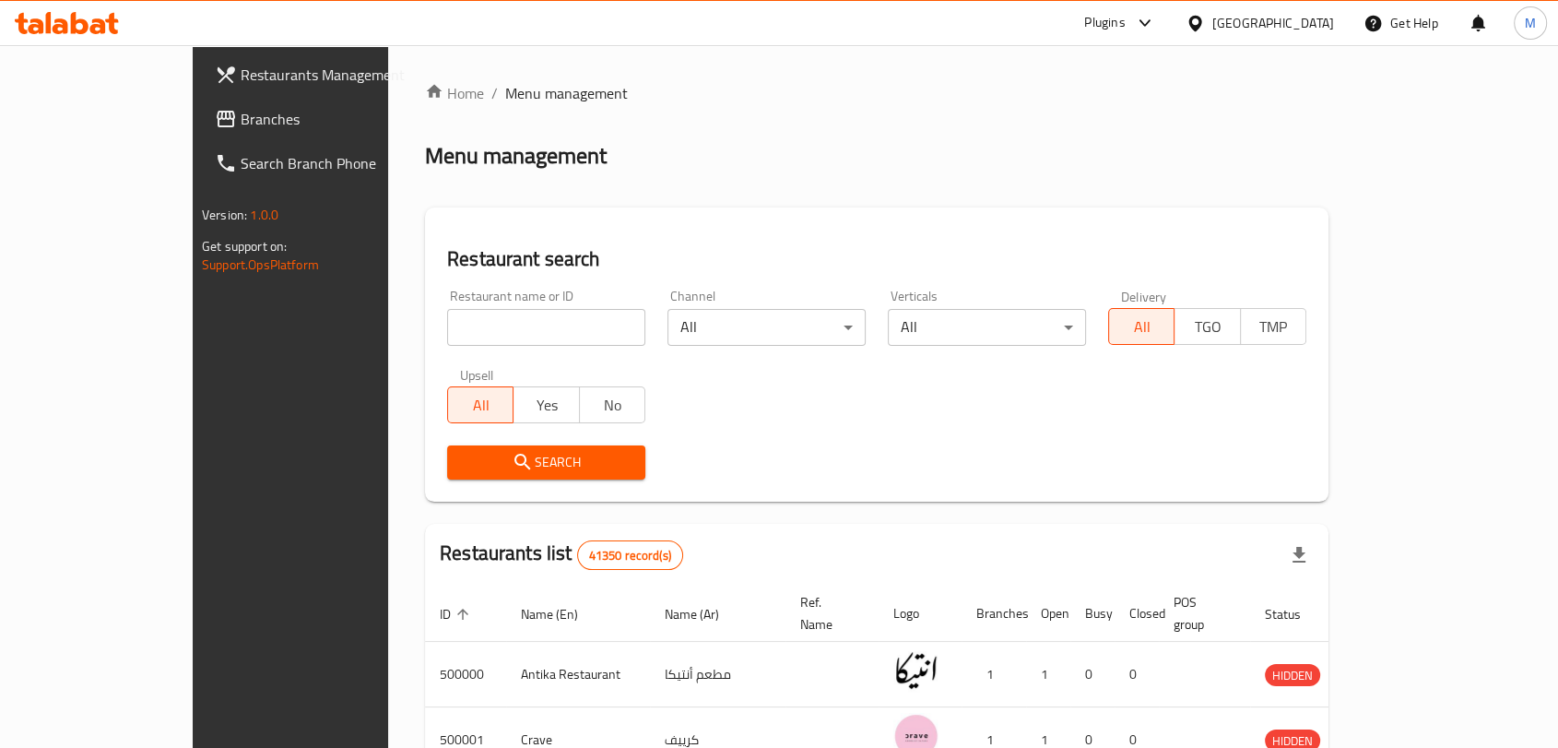
click at [447, 341] on input "search" at bounding box center [546, 327] width 198 height 37
paste input "702600"
type input "702600"
click button "Search" at bounding box center [546, 462] width 198 height 34
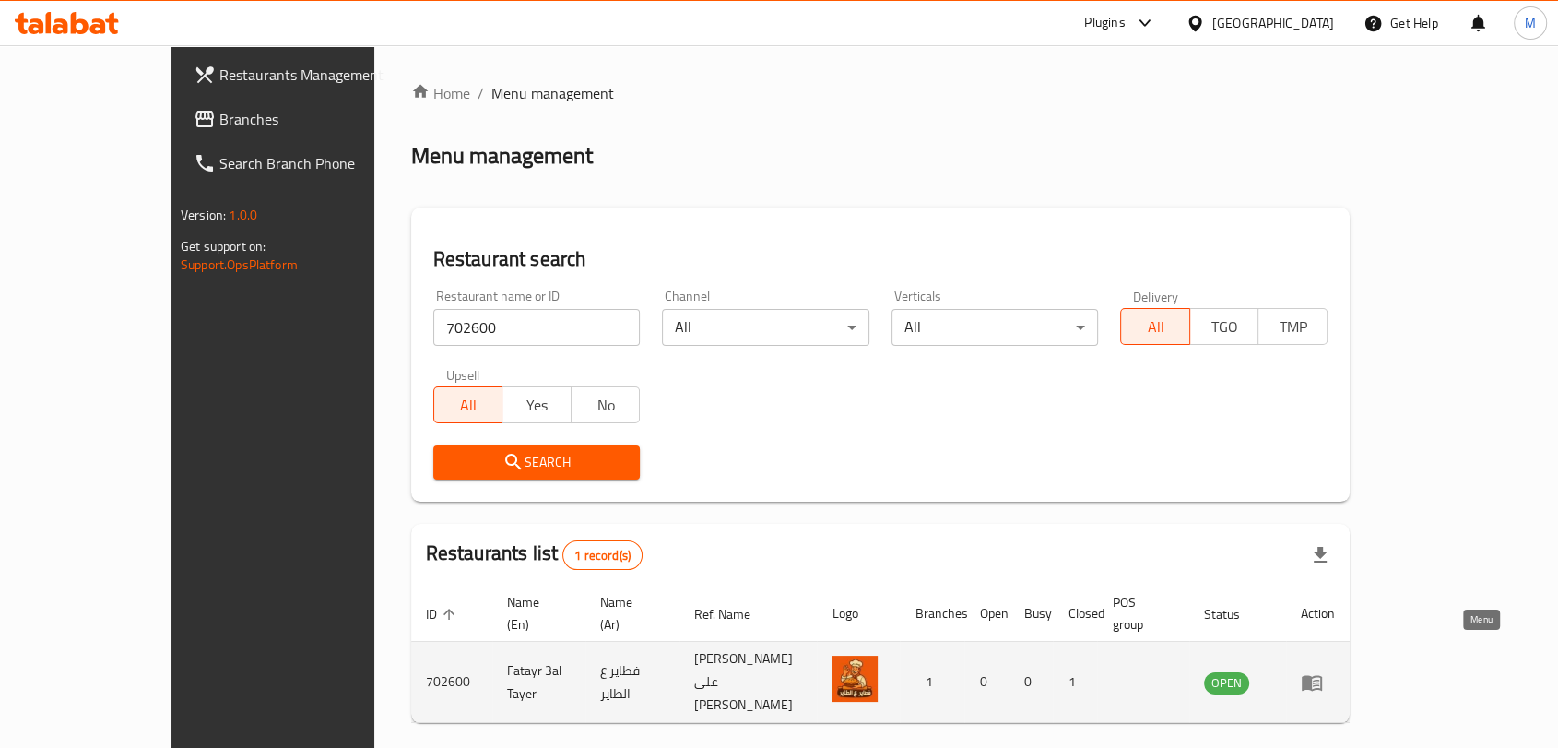
click at [1323, 671] on icon "enhanced table" at bounding box center [1312, 682] width 22 height 22
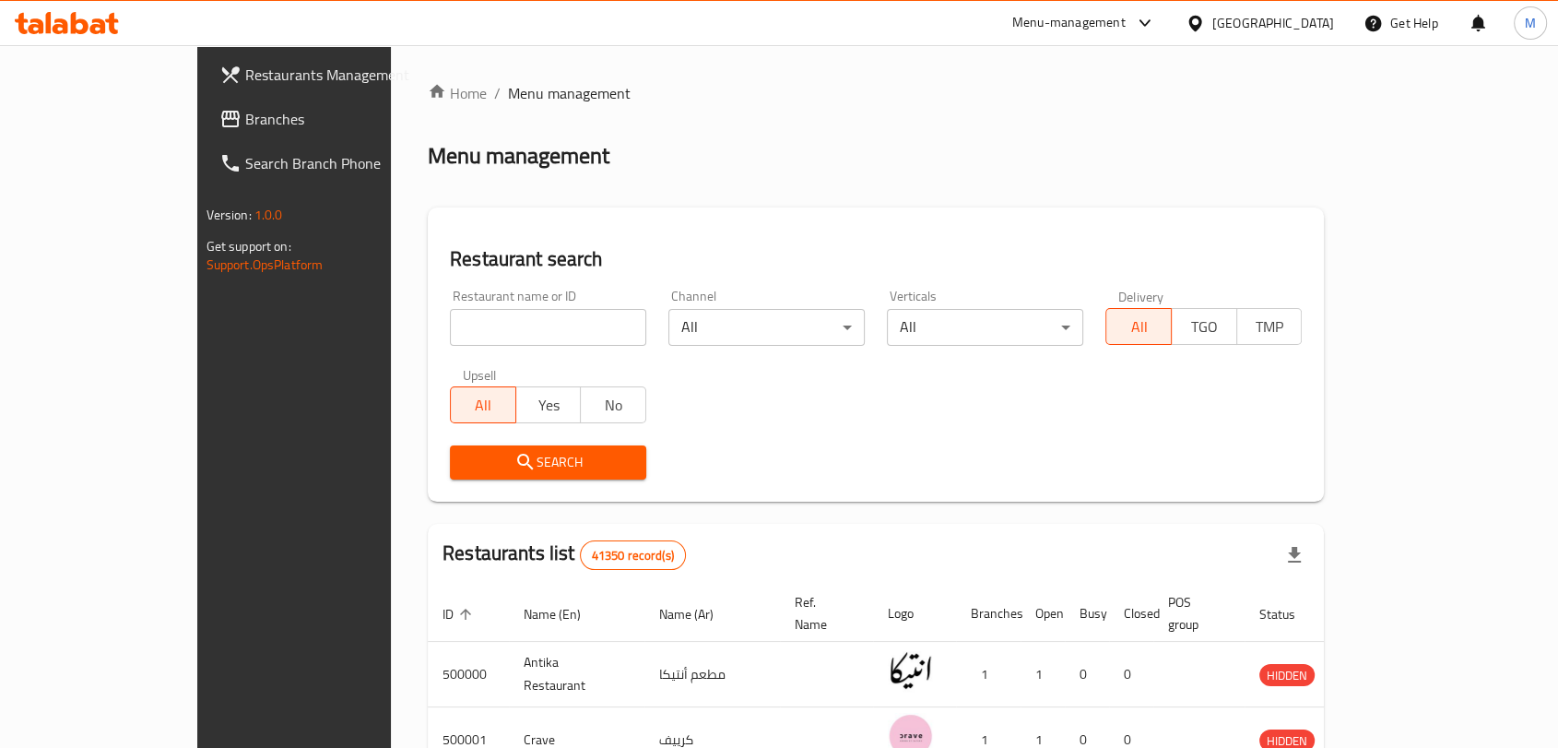
click at [546, 339] on input "search" at bounding box center [548, 327] width 196 height 37
paste input "702600"
type input "702600"
click button "Search" at bounding box center [548, 462] width 196 height 34
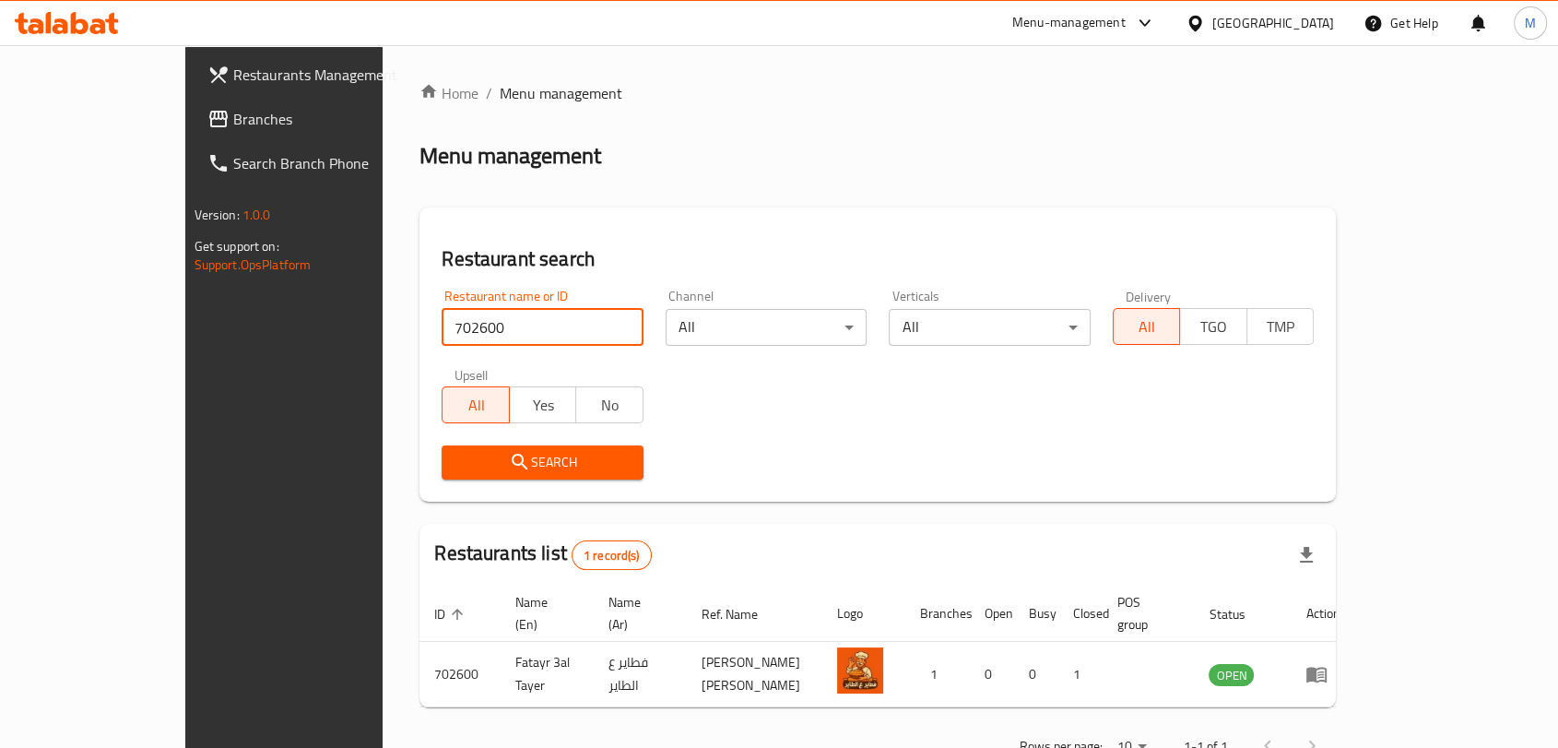
click at [233, 79] on span "Restaurants Management" at bounding box center [331, 75] width 197 height 22
